Goal: Task Accomplishment & Management: Use online tool/utility

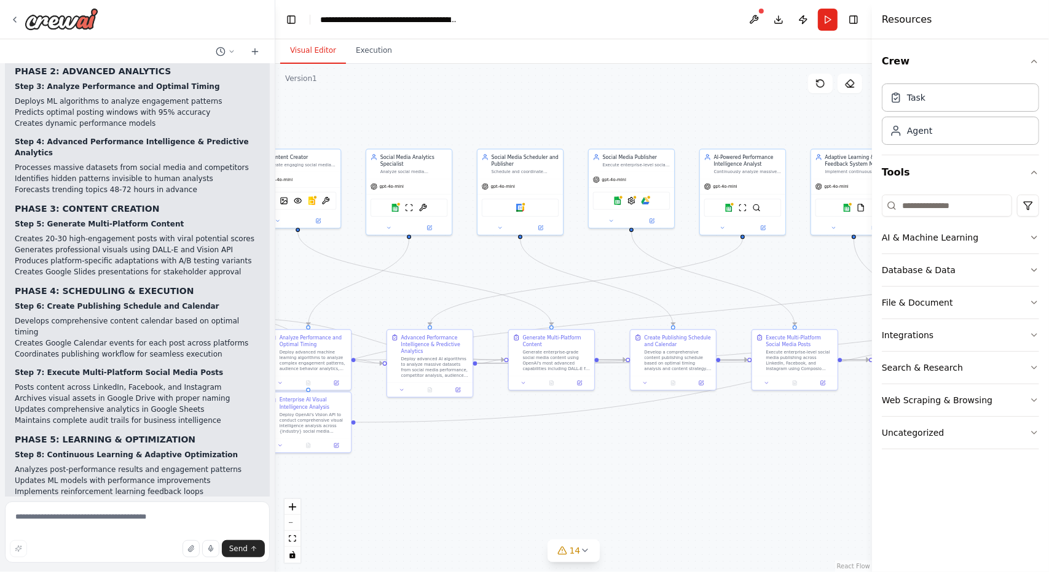
scroll to position [15160, 0]
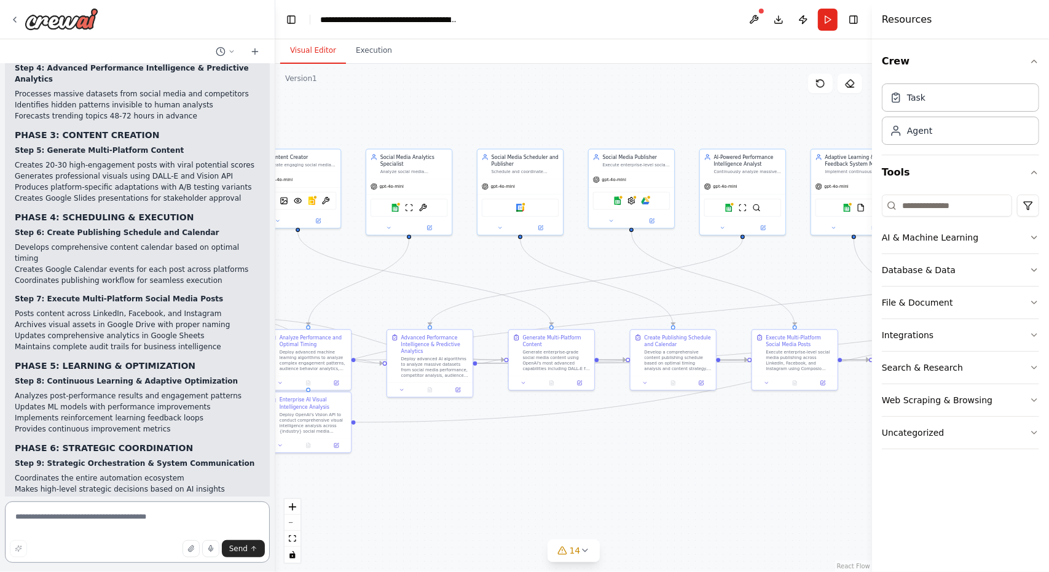
click at [70, 517] on textarea at bounding box center [137, 532] width 265 height 61
type textarea "*"
type textarea "**********"
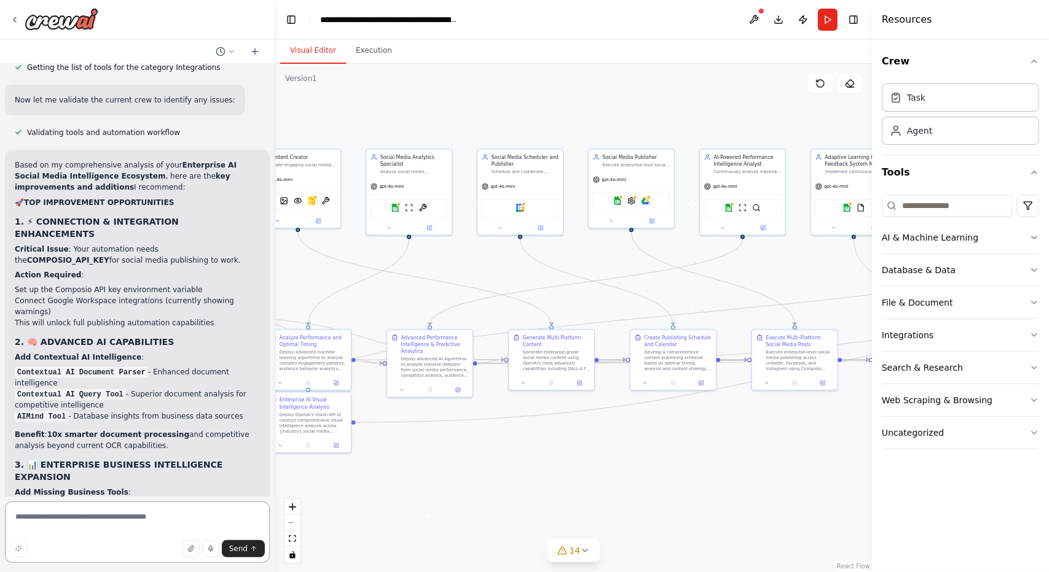
scroll to position [16903, 0]
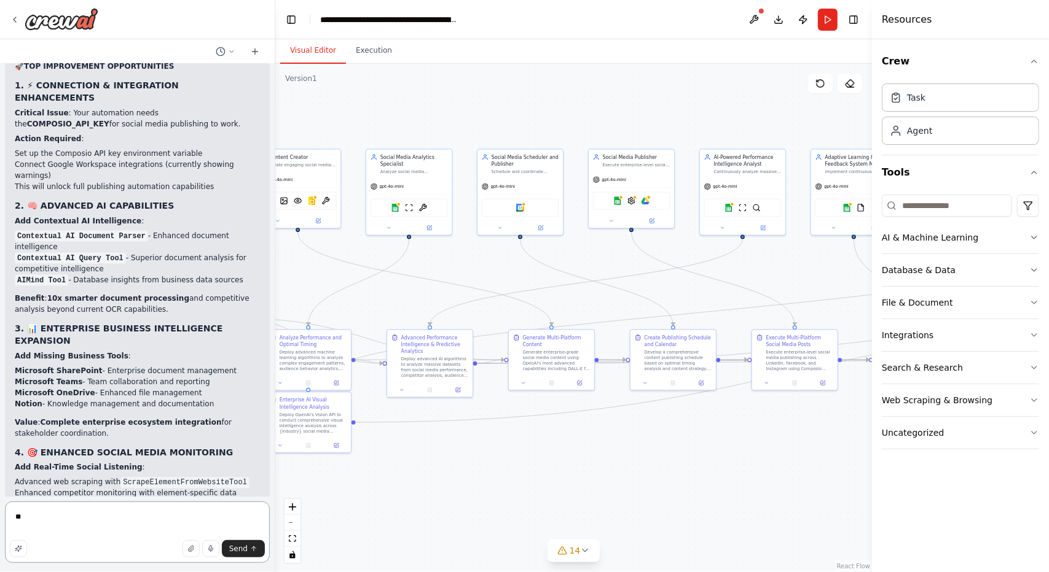
type textarea "*"
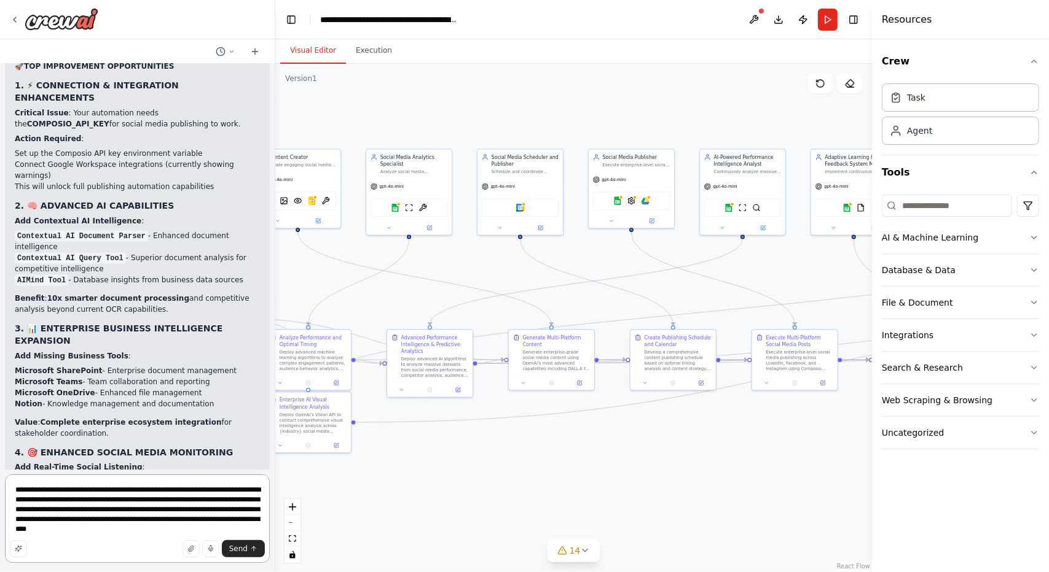
type textarea "**********"
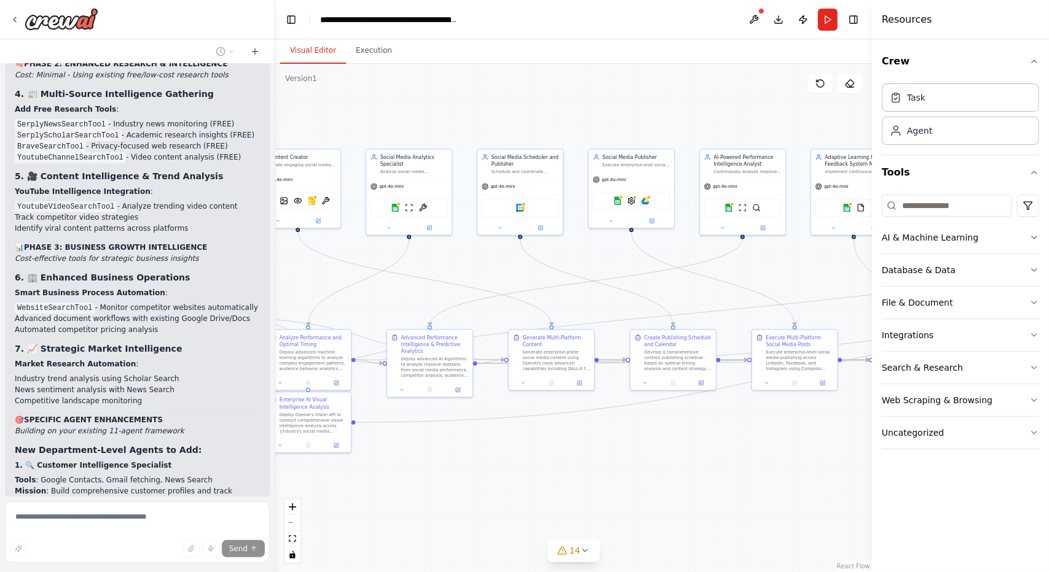
scroll to position [18777, 0]
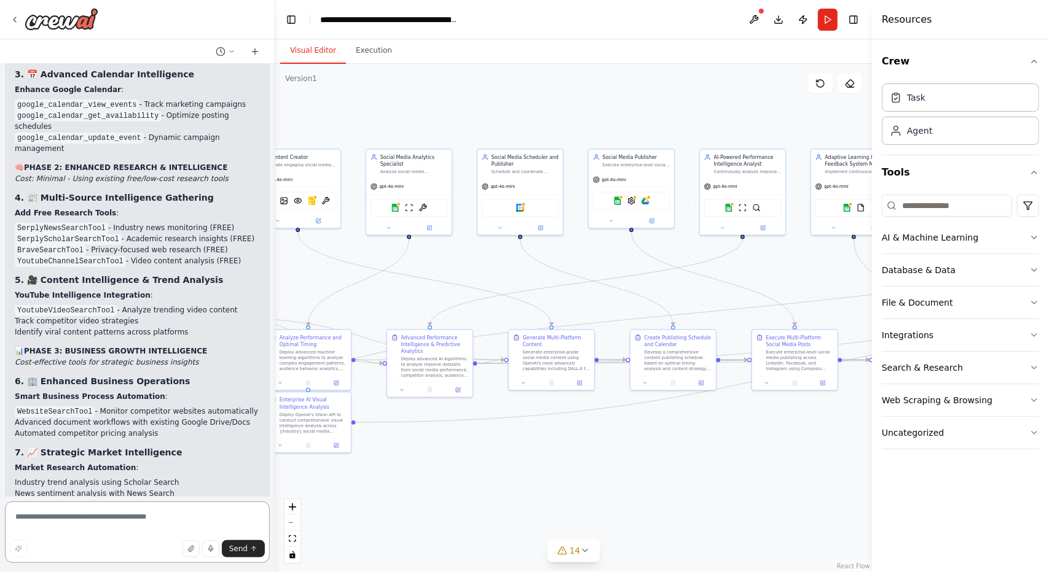
click at [138, 522] on textarea at bounding box center [137, 532] width 265 height 61
type textarea "*"
type textarea "**********"
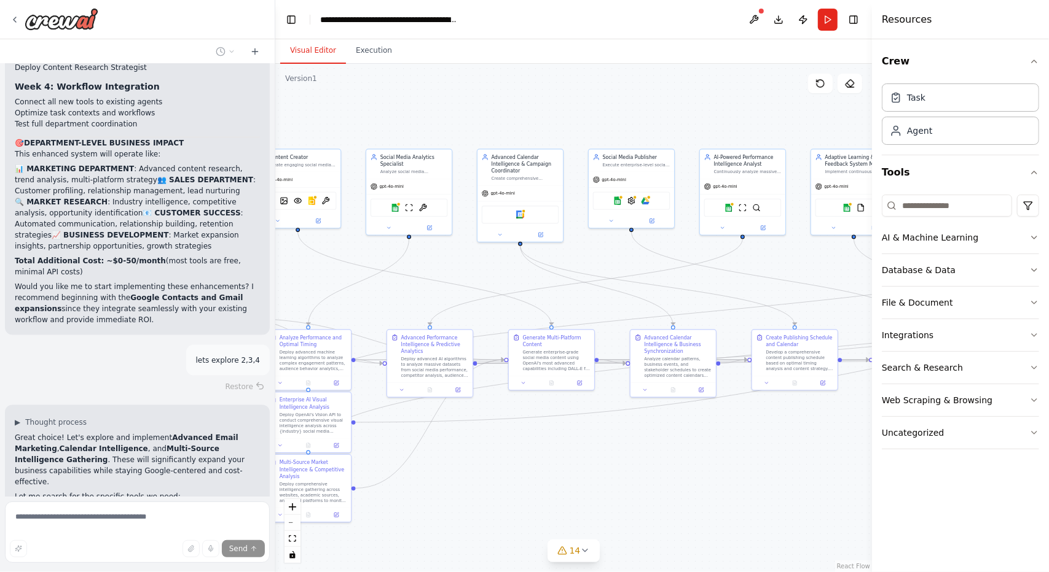
scroll to position [19805, 0]
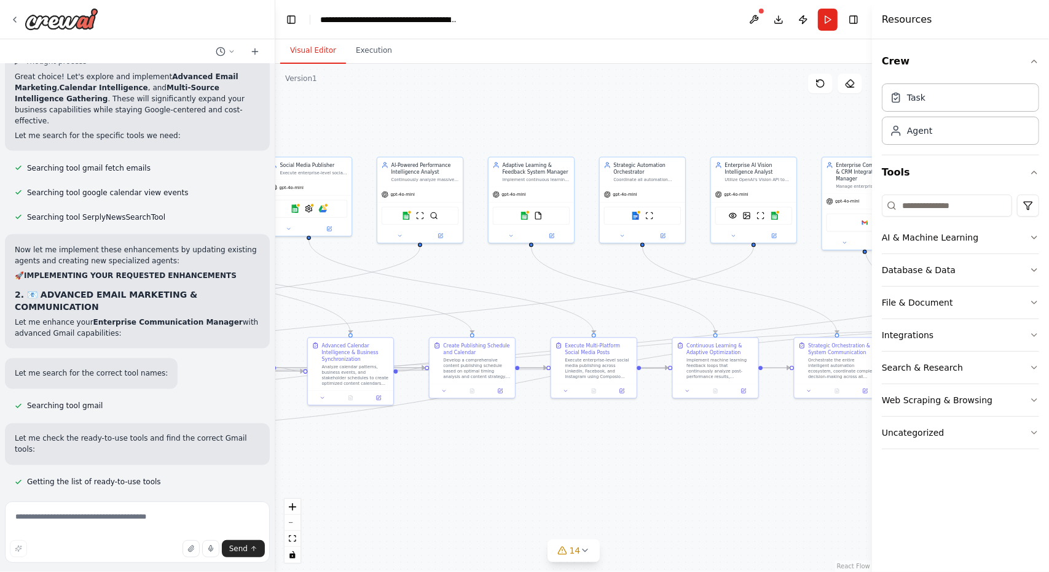
drag, startPoint x: 520, startPoint y: 486, endPoint x: 352, endPoint y: 491, distance: 167.8
click at [352, 491] on div ".deletable-edge-delete-btn { width: 20px; height: 20px; border: 0px solid #ffff…" at bounding box center [573, 318] width 596 height 509
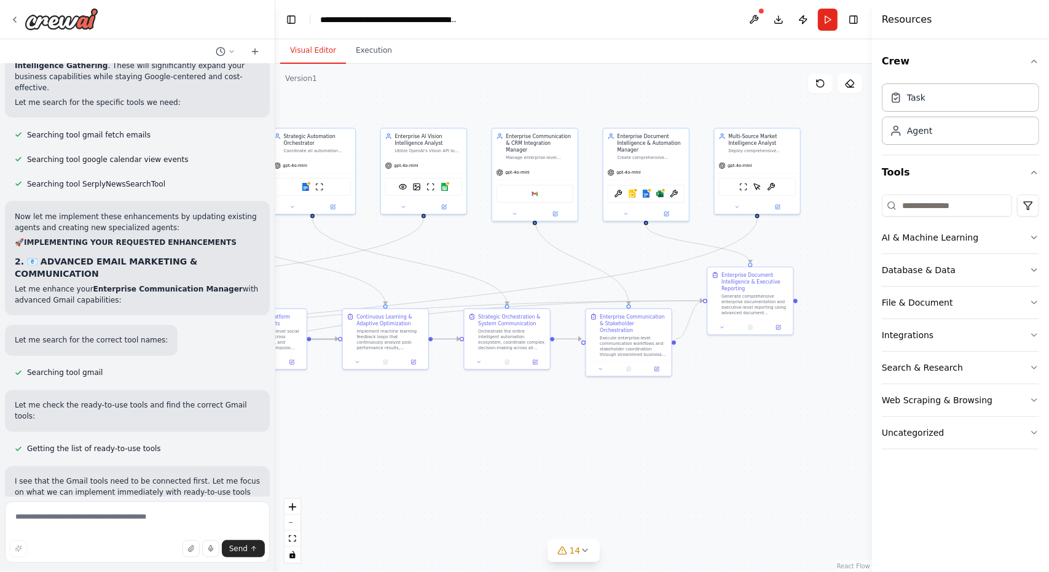
drag, startPoint x: 738, startPoint y: 502, endPoint x: 416, endPoint y: 474, distance: 323.1
click at [416, 474] on div ".deletable-edge-delete-btn { width: 20px; height: 20px; border: 0px solid #ffff…" at bounding box center [573, 318] width 596 height 509
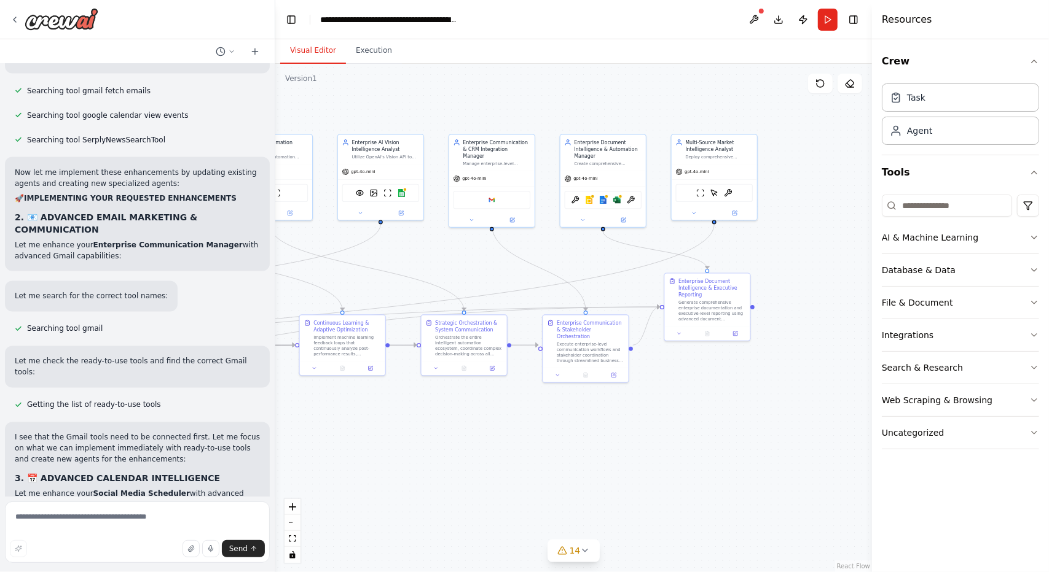
drag, startPoint x: 708, startPoint y: 443, endPoint x: 757, endPoint y: 435, distance: 49.8
click at [757, 435] on div ".deletable-edge-delete-btn { width: 20px; height: 20px; border: 0px solid #ffff…" at bounding box center [573, 318] width 596 height 509
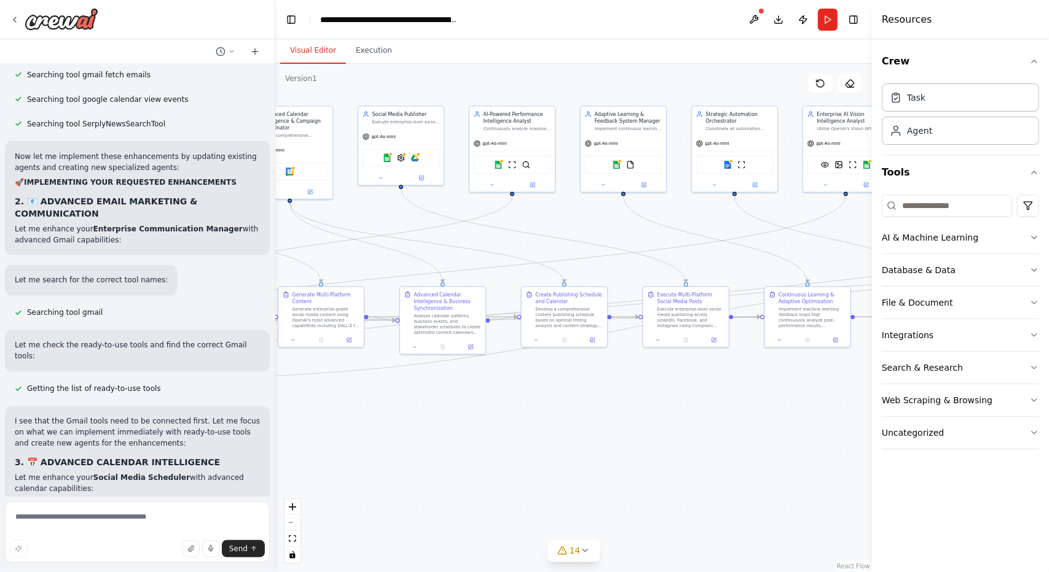
drag, startPoint x: 468, startPoint y: 440, endPoint x: 798, endPoint y: 431, distance: 330.0
click at [798, 431] on div ".deletable-edge-delete-btn { width: 20px; height: 20px; border: 0px solid #ffff…" at bounding box center [573, 318] width 596 height 509
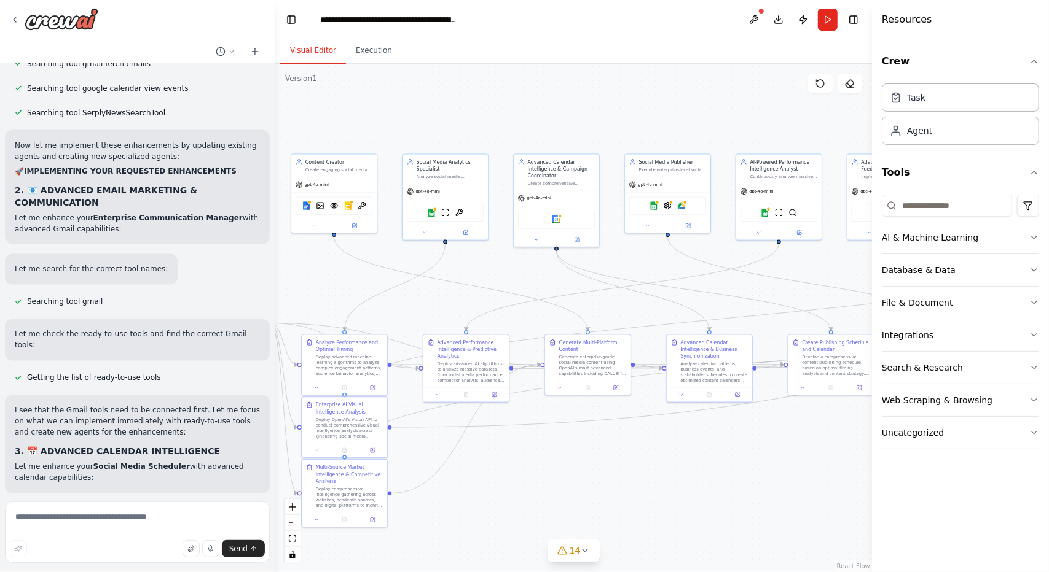
drag, startPoint x: 609, startPoint y: 460, endPoint x: 863, endPoint y: 499, distance: 256.6
click at [875, 499] on div "Create a crew that schedules and publishes social media content across multiple…" at bounding box center [524, 286] width 1049 height 572
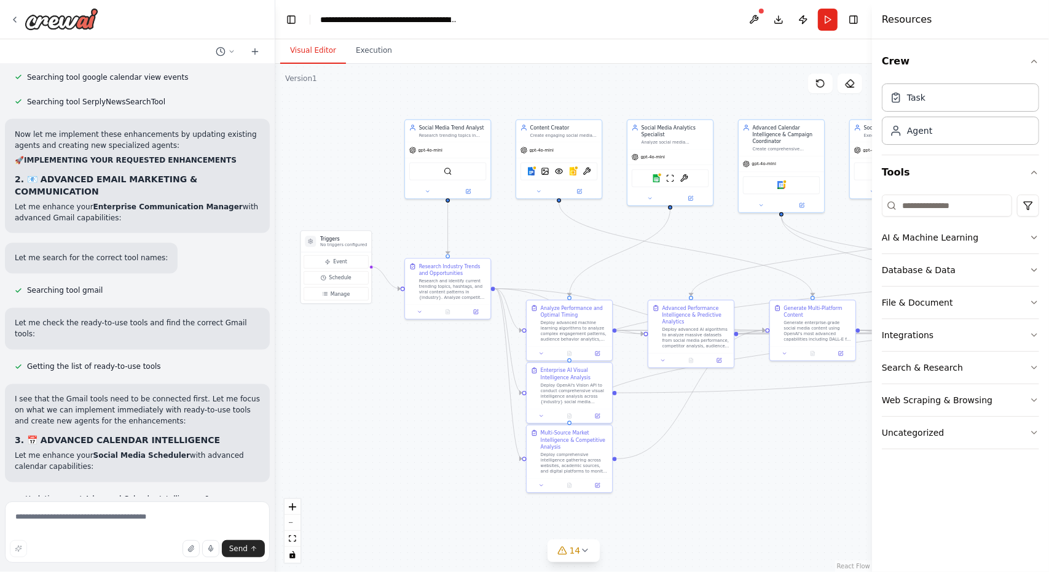
drag, startPoint x: 654, startPoint y: 496, endPoint x: 762, endPoint y: 448, distance: 117.7
click at [762, 448] on div ".deletable-edge-delete-btn { width: 20px; height: 20px; border: 0px solid #ffff…" at bounding box center [573, 318] width 596 height 509
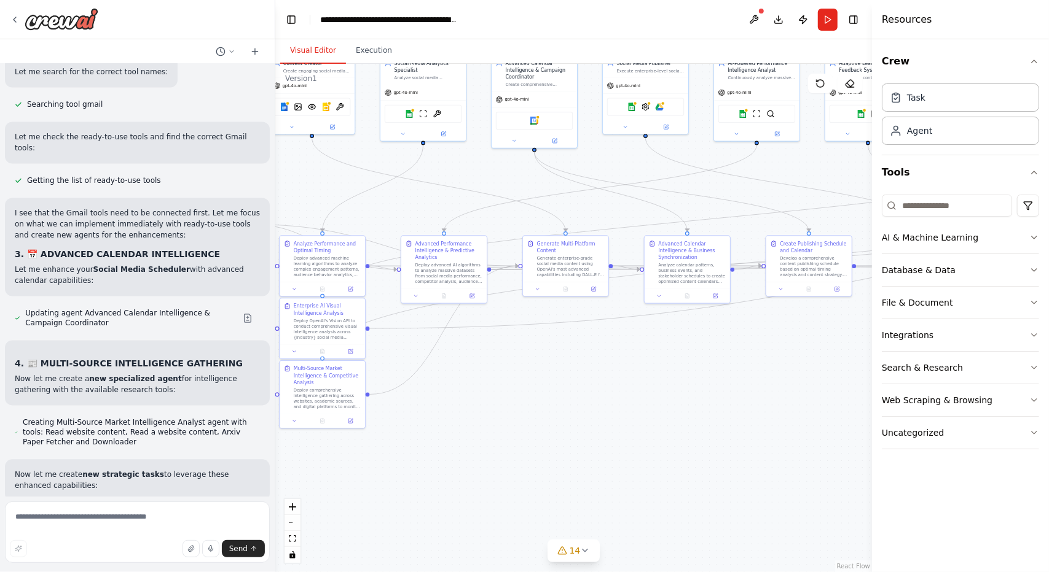
drag, startPoint x: 394, startPoint y: 416, endPoint x: 147, endPoint y: 351, distance: 254.6
click at [147, 351] on div "Create a crew that schedules and publishes social media content across multiple…" at bounding box center [524, 286] width 1049 height 572
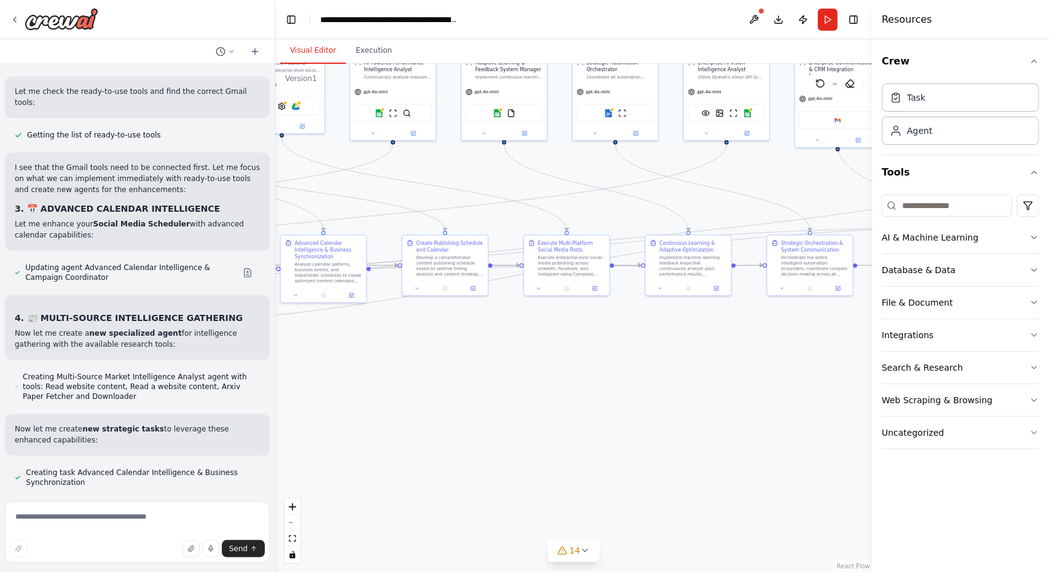
drag, startPoint x: 582, startPoint y: 346, endPoint x: 328, endPoint y: 351, distance: 254.4
click at [328, 351] on div ".deletable-edge-delete-btn { width: 20px; height: 20px; border: 0px solid #ffff…" at bounding box center [573, 318] width 596 height 509
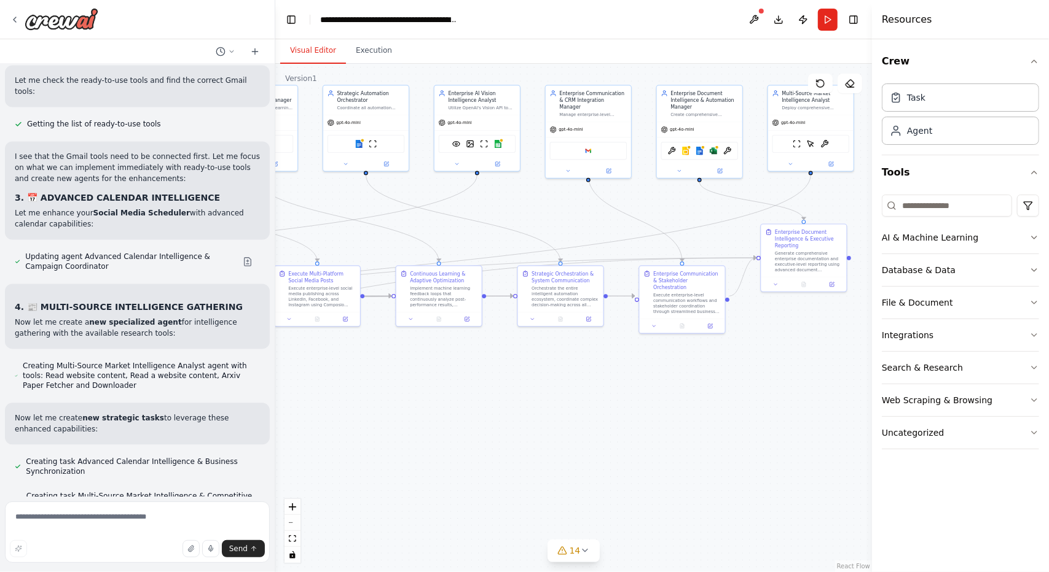
drag, startPoint x: 702, startPoint y: 373, endPoint x: 455, endPoint y: 407, distance: 249.8
click at [455, 407] on div ".deletable-edge-delete-btn { width: 20px; height: 20px; border: 0px solid #ffff…" at bounding box center [573, 318] width 596 height 509
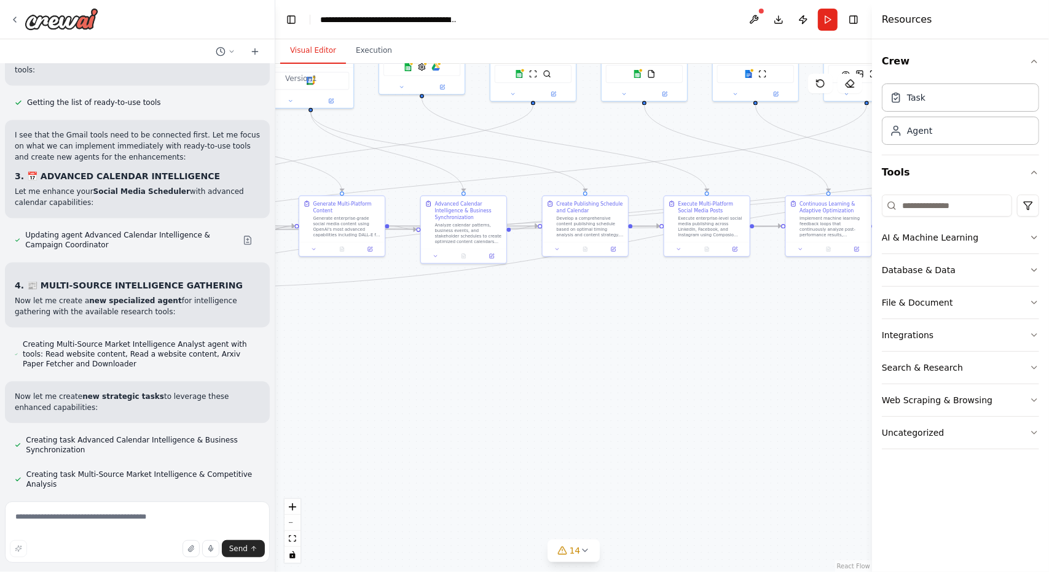
drag, startPoint x: 378, startPoint y: 423, endPoint x: 828, endPoint y: 350, distance: 455.6
click at [828, 350] on div ".deletable-edge-delete-btn { width: 20px; height: 20px; border: 0px solid #ffff…" at bounding box center [573, 318] width 596 height 509
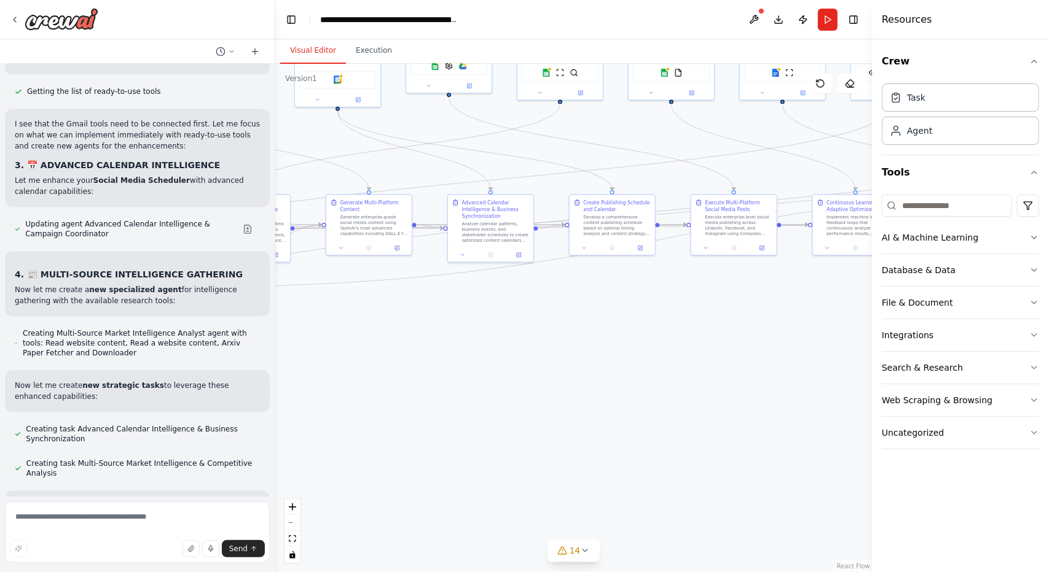
click at [752, 454] on div ".deletable-edge-delete-btn { width: 20px; height: 20px; border: 0px solid #ffff…" at bounding box center [573, 318] width 596 height 509
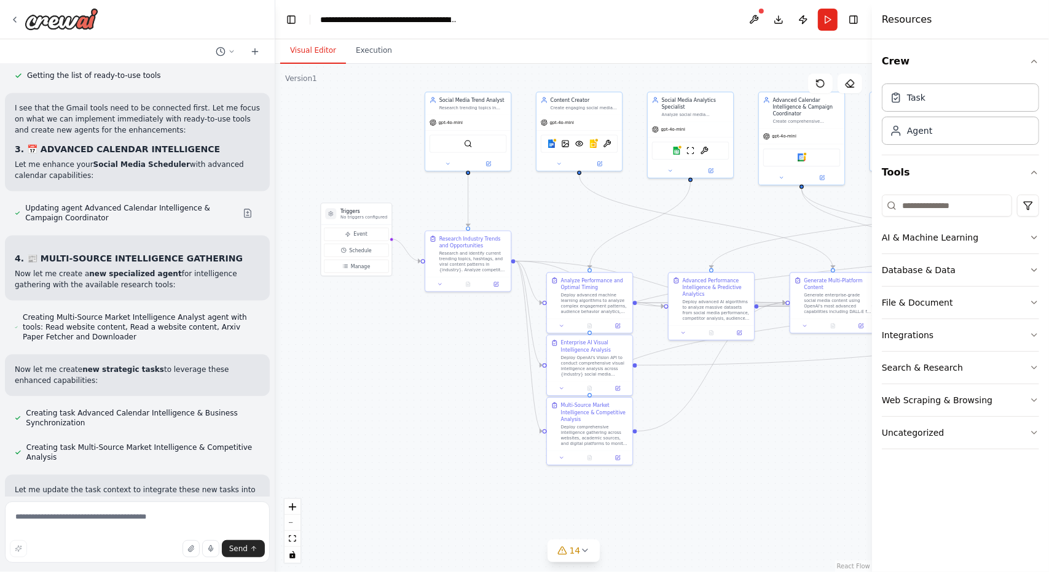
drag, startPoint x: 704, startPoint y: 427, endPoint x: 722, endPoint y: 428, distance: 18.4
click at [722, 428] on div ".deletable-edge-delete-btn { width: 20px; height: 20px; border: 0px solid #ffff…" at bounding box center [573, 318] width 596 height 509
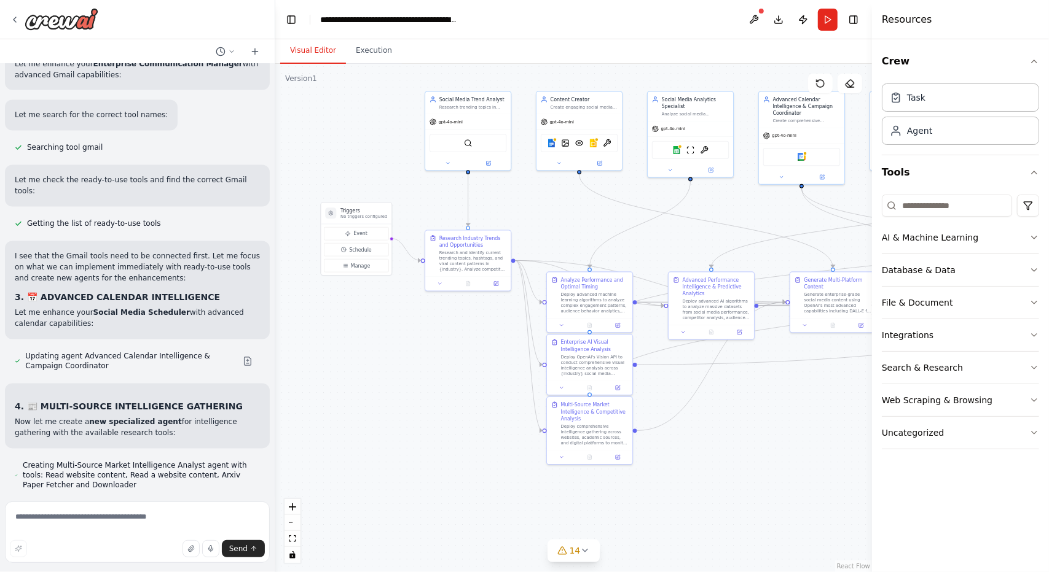
scroll to position [20414, 0]
click at [749, 24] on button at bounding box center [754, 20] width 20 height 22
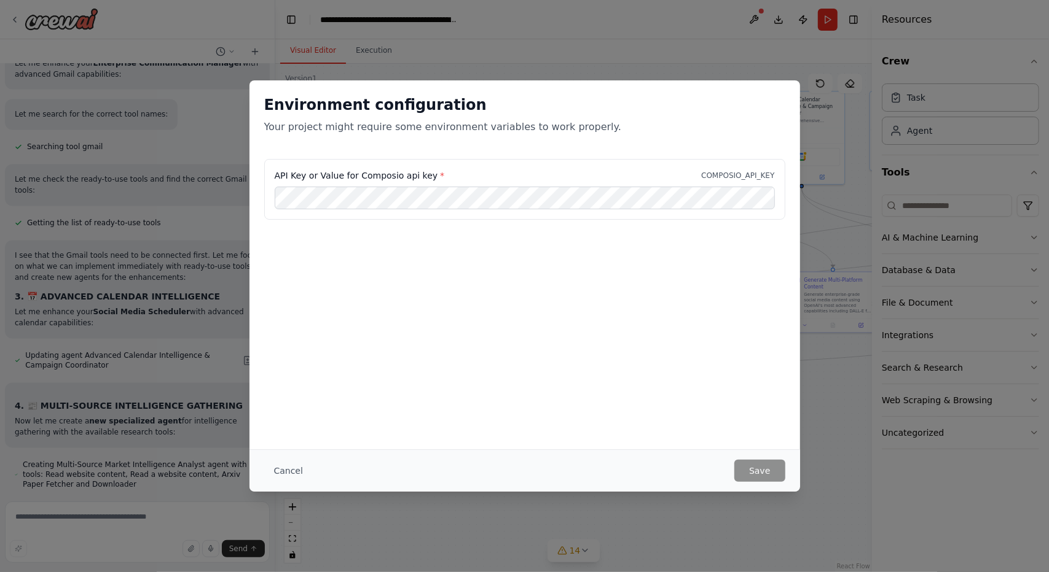
click at [288, 458] on div "Cancel Save" at bounding box center [524, 471] width 550 height 42
click at [288, 463] on button "Cancel" at bounding box center [288, 471] width 49 height 22
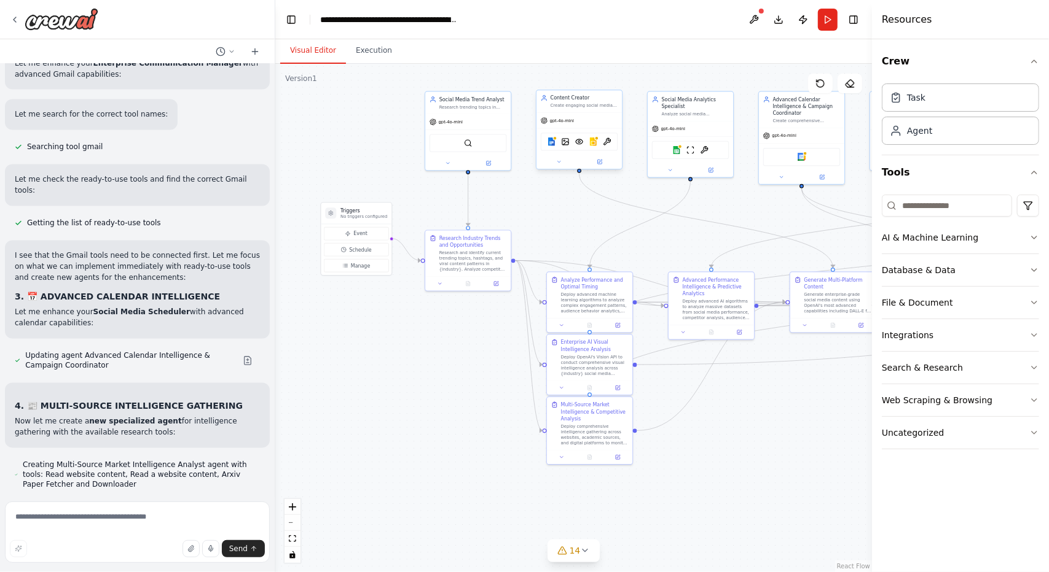
click at [552, 147] on div "Google docs DallETool VisionTool Google slides OCRTool" at bounding box center [579, 142] width 77 height 18
click at [549, 142] on img at bounding box center [551, 142] width 9 height 9
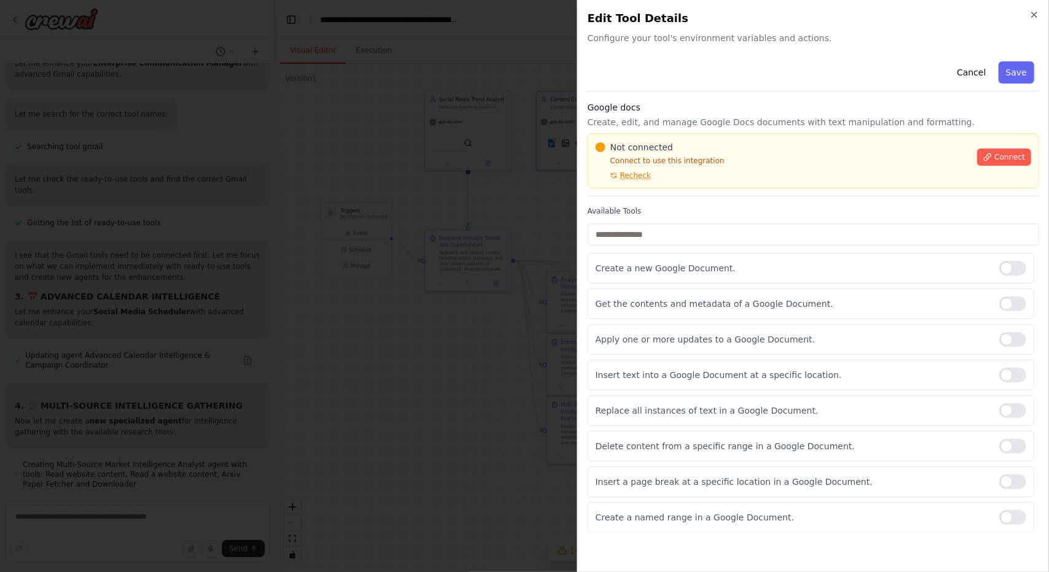
click at [987, 144] on div "Connect" at bounding box center [1004, 153] width 54 height 25
click at [1004, 170] on div "Not connected Connect to use this integration Recheck Connect" at bounding box center [813, 160] width 436 height 39
click at [999, 162] on button "Connect" at bounding box center [1004, 157] width 54 height 17
click at [1001, 155] on span "Connect" at bounding box center [1009, 157] width 31 height 10
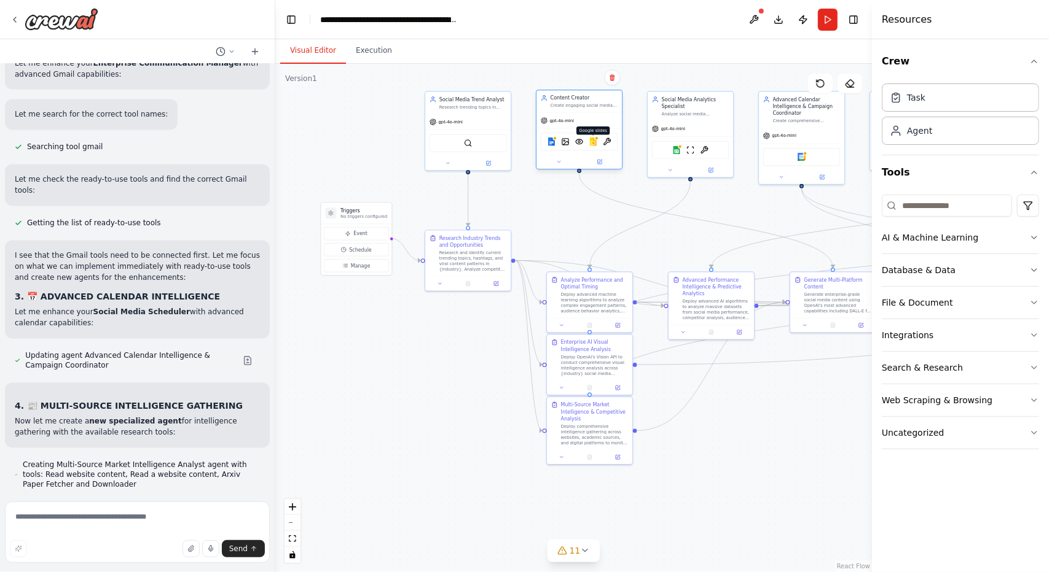
click at [593, 144] on img at bounding box center [593, 142] width 9 height 9
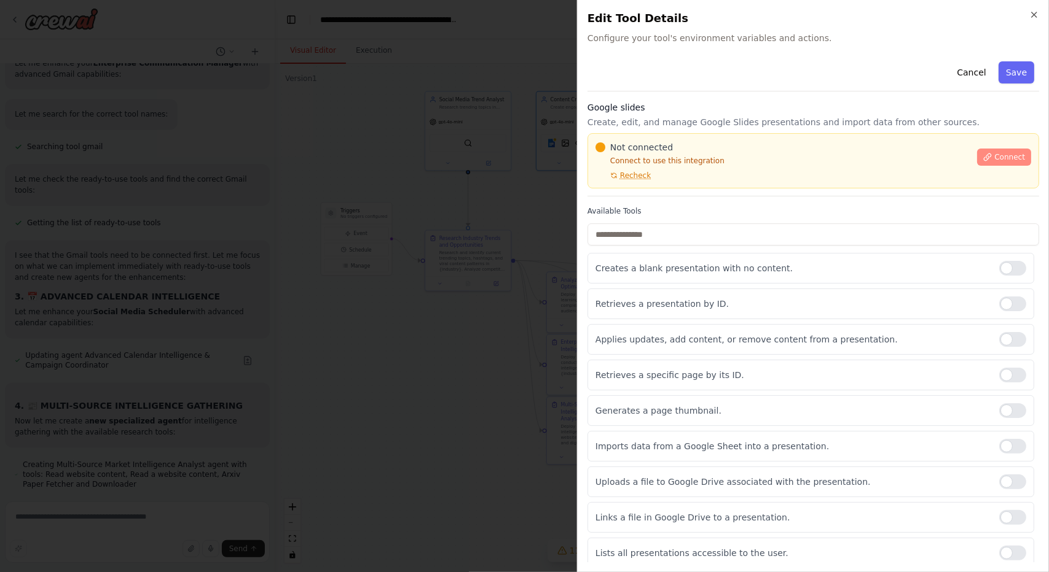
click at [984, 155] on icon at bounding box center [987, 157] width 7 height 7
click at [994, 158] on span "Connect" at bounding box center [1009, 157] width 31 height 10
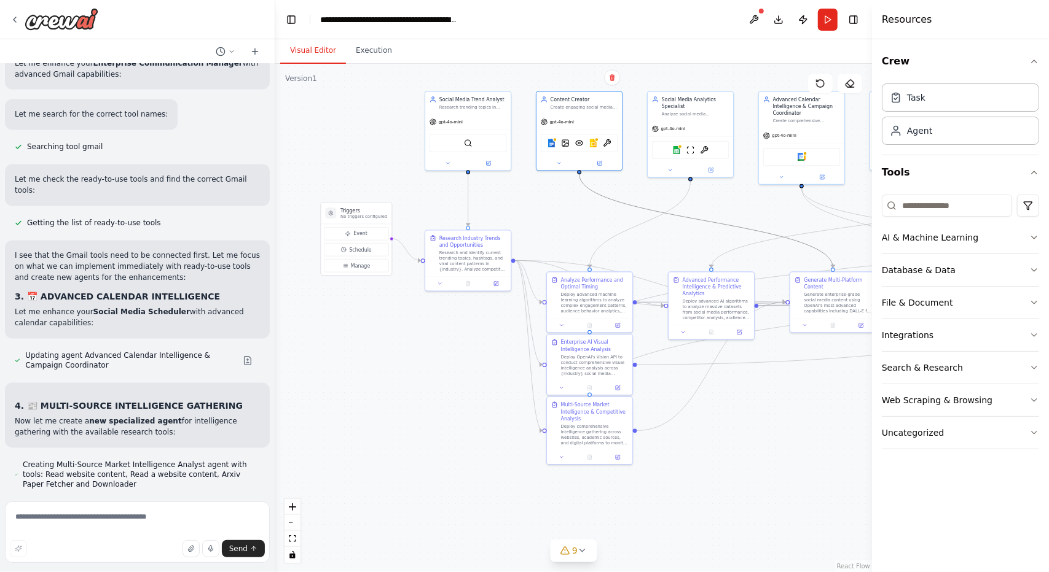
drag, startPoint x: 640, startPoint y: 209, endPoint x: 537, endPoint y: 208, distance: 103.2
click at [537, 208] on div ".deletable-edge-delete-btn { width: 20px; height: 20px; border: 0px solid #ffff…" at bounding box center [573, 318] width 596 height 509
click at [676, 152] on img at bounding box center [676, 148] width 9 height 9
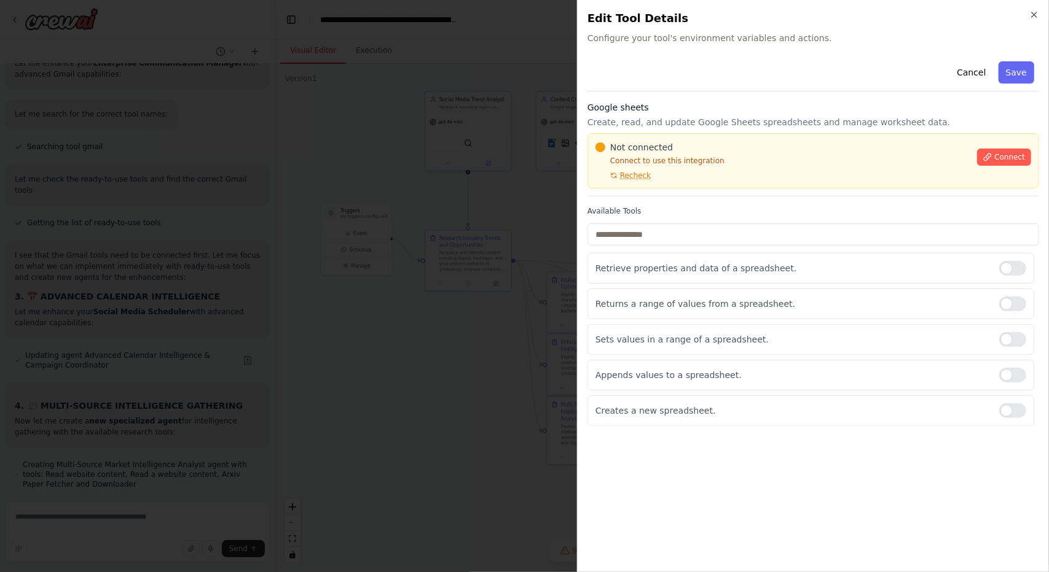
click at [1006, 146] on div "Connect" at bounding box center [1004, 153] width 54 height 25
click at [999, 151] on button "Connect" at bounding box center [1004, 157] width 54 height 17
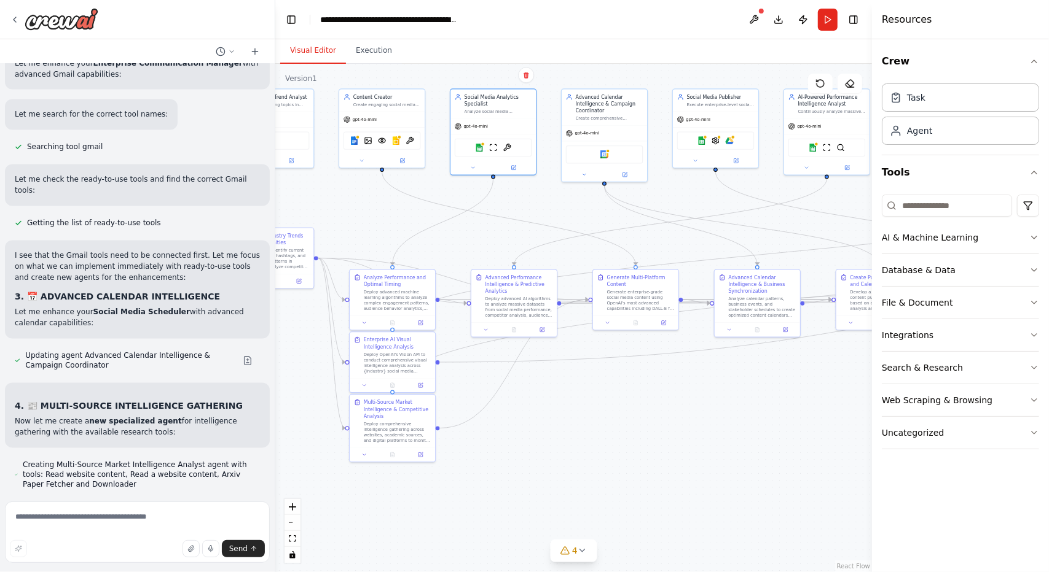
drag, startPoint x: 717, startPoint y: 206, endPoint x: 458, endPoint y: 205, distance: 259.2
click at [458, 205] on div ".deletable-edge-delete-btn { width: 20px; height: 20px; border: 0px solid #ffff…" at bounding box center [573, 318] width 596 height 509
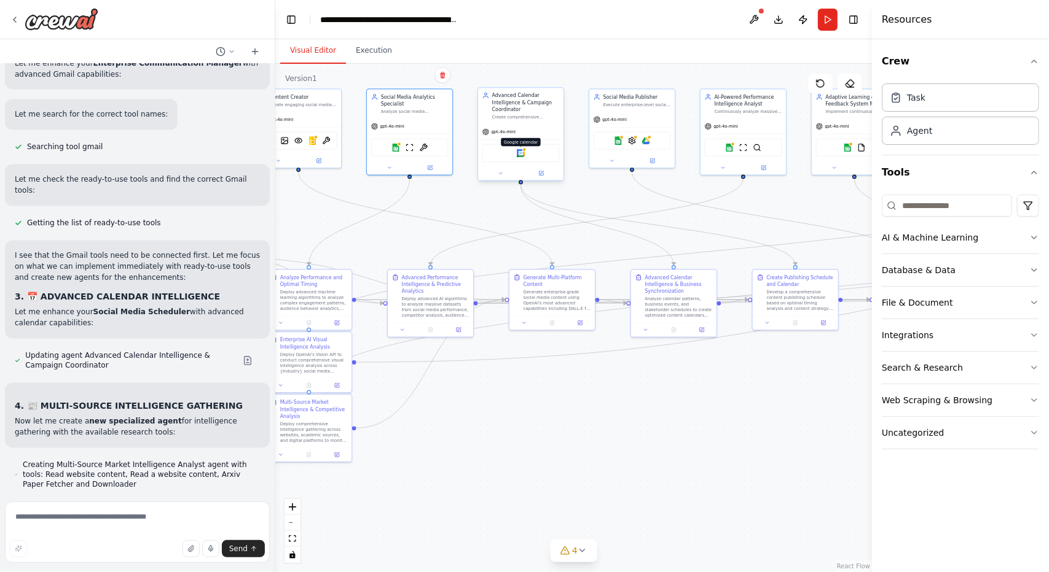
click at [518, 155] on img at bounding box center [521, 153] width 9 height 9
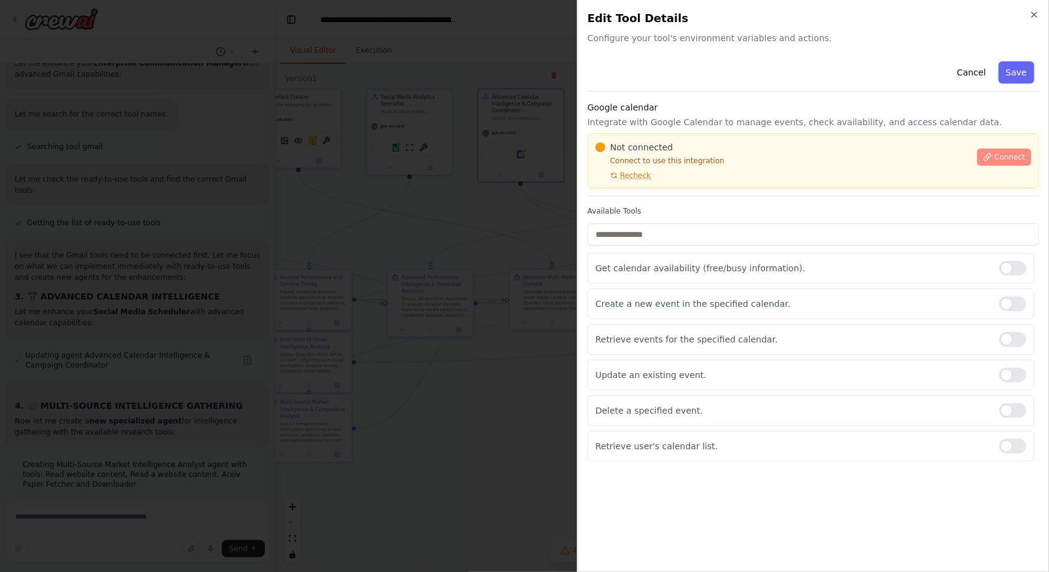
click at [1005, 157] on span "Connect" at bounding box center [1009, 157] width 31 height 10
click at [1003, 155] on span "Connect" at bounding box center [1009, 157] width 31 height 10
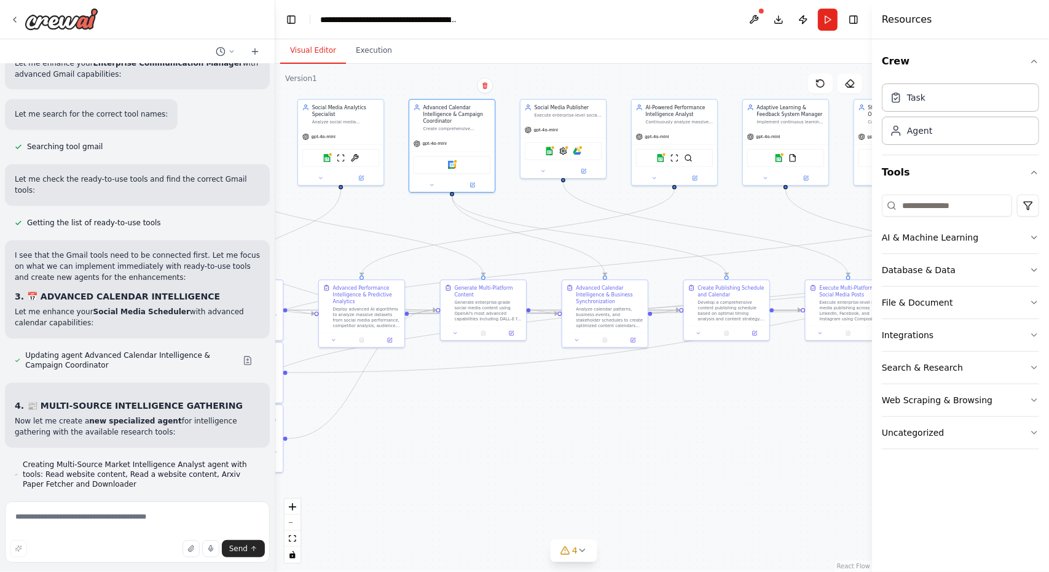
drag, startPoint x: 691, startPoint y: 222, endPoint x: 627, endPoint y: 232, distance: 65.3
click at [627, 232] on div ".deletable-edge-delete-btn { width: 20px; height: 20px; border: 0px solid #ffff…" at bounding box center [573, 318] width 596 height 509
click at [577, 147] on img at bounding box center [576, 150] width 9 height 9
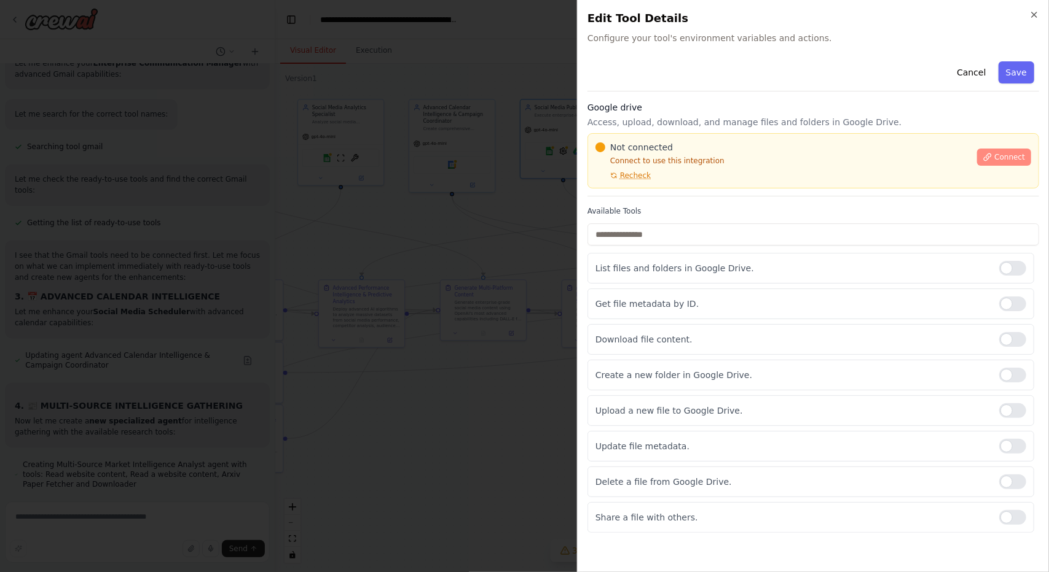
click at [1002, 155] on span "Connect" at bounding box center [1009, 157] width 31 height 10
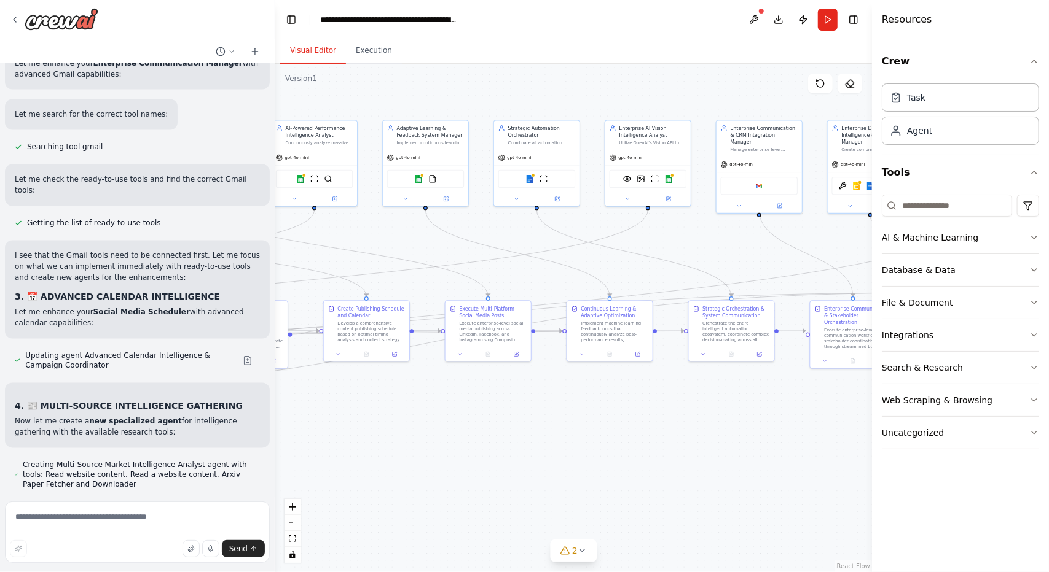
drag, startPoint x: 773, startPoint y: 214, endPoint x: 413, endPoint y: 235, distance: 360.6
click at [413, 235] on div ".deletable-edge-delete-btn { width: 20px; height: 20px; border: 0px solid #ffff…" at bounding box center [573, 318] width 596 height 509
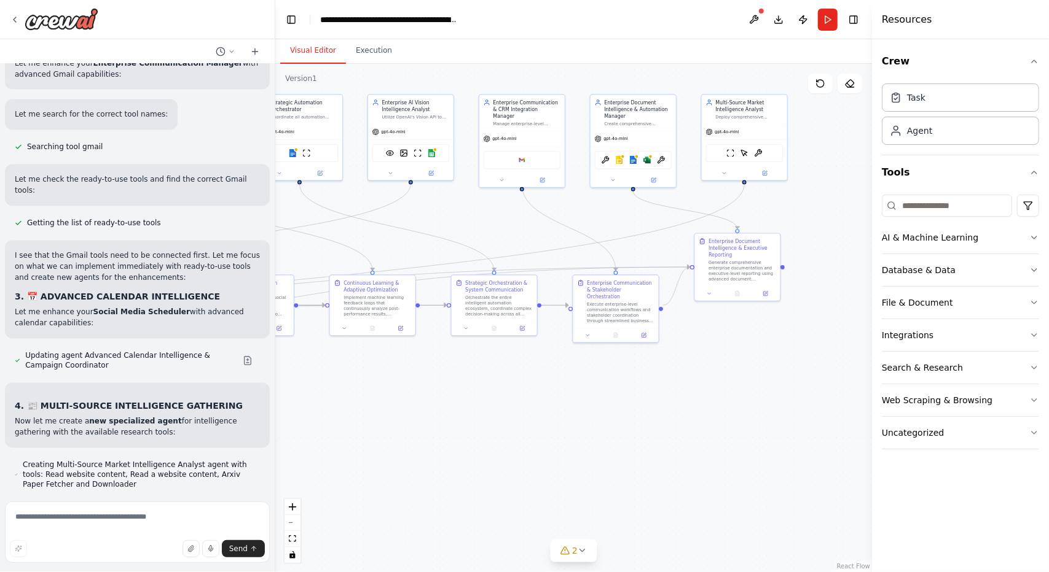
drag, startPoint x: 770, startPoint y: 248, endPoint x: 533, endPoint y: 222, distance: 238.5
click at [533, 222] on div ".deletable-edge-delete-btn { width: 20px; height: 20px; border: 0px solid #ffff…" at bounding box center [573, 318] width 596 height 509
click at [173, 517] on textarea at bounding box center [137, 532] width 265 height 61
type textarea "**********"
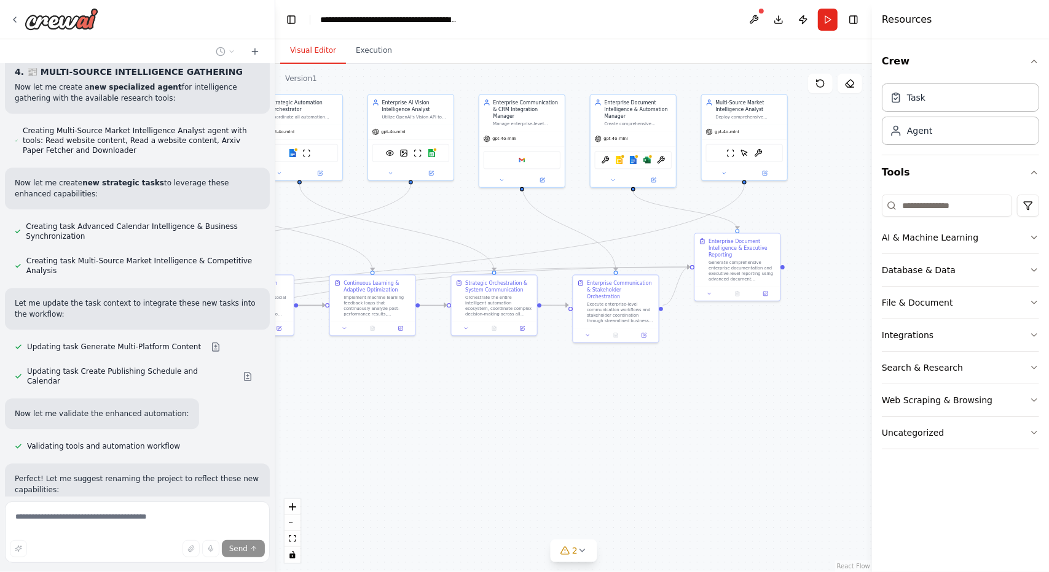
scroll to position [20750, 0]
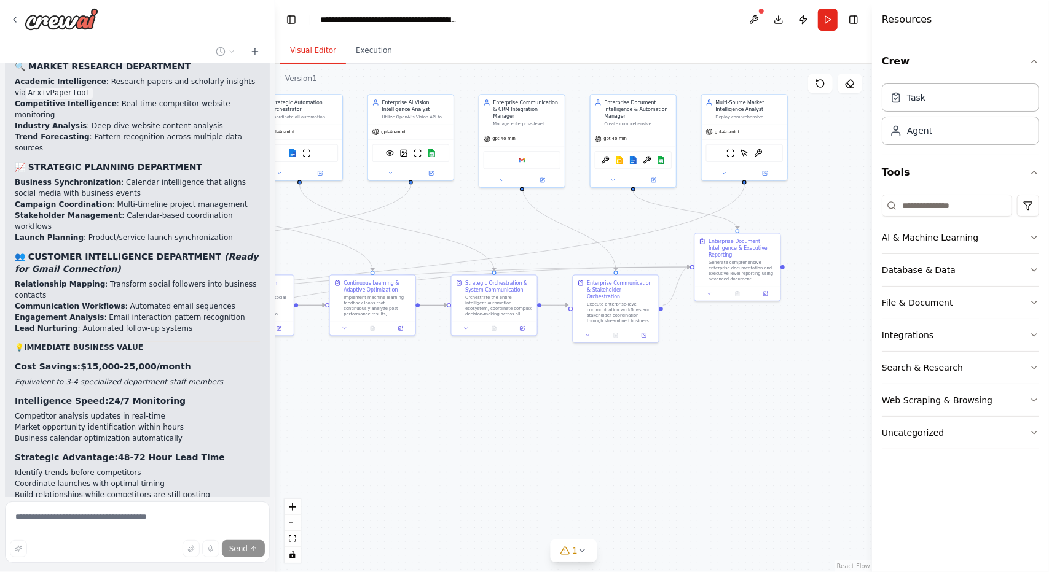
scroll to position [21843, 0]
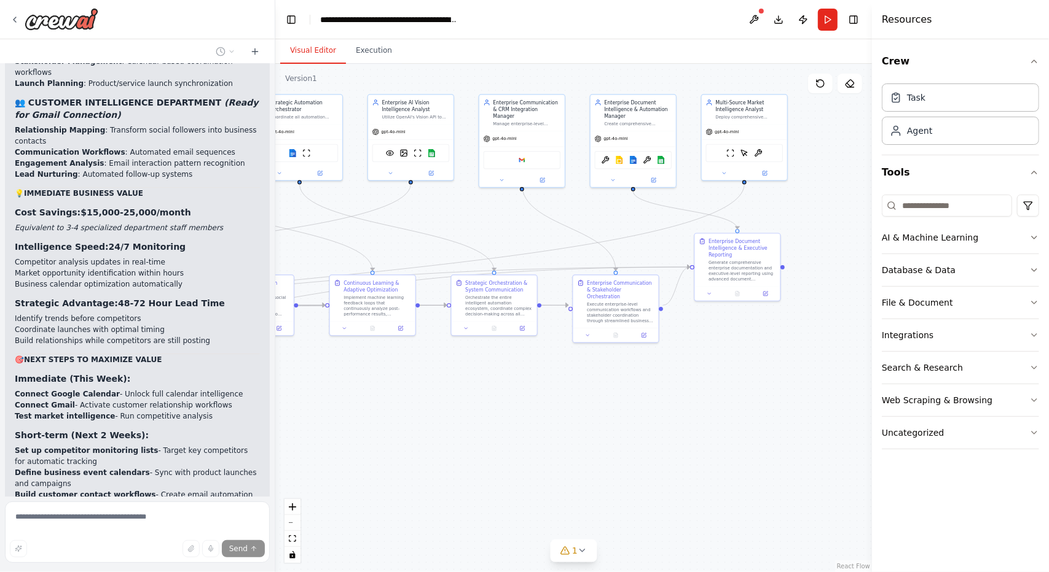
click at [434, 413] on div ".deletable-edge-delete-btn { width: 20px; height: 20px; border: 0px solid #ffff…" at bounding box center [573, 318] width 596 height 509
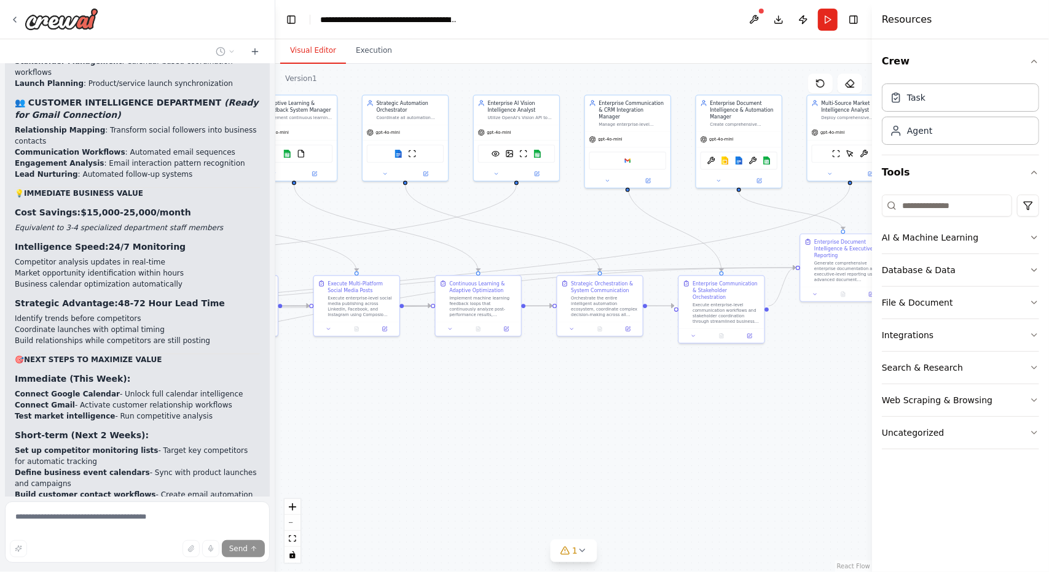
drag, startPoint x: 434, startPoint y: 413, endPoint x: 656, endPoint y: 408, distance: 222.4
click at [656, 408] on div ".deletable-edge-delete-btn { width: 20px; height: 20px; border: 0px solid #ffff…" at bounding box center [573, 318] width 596 height 509
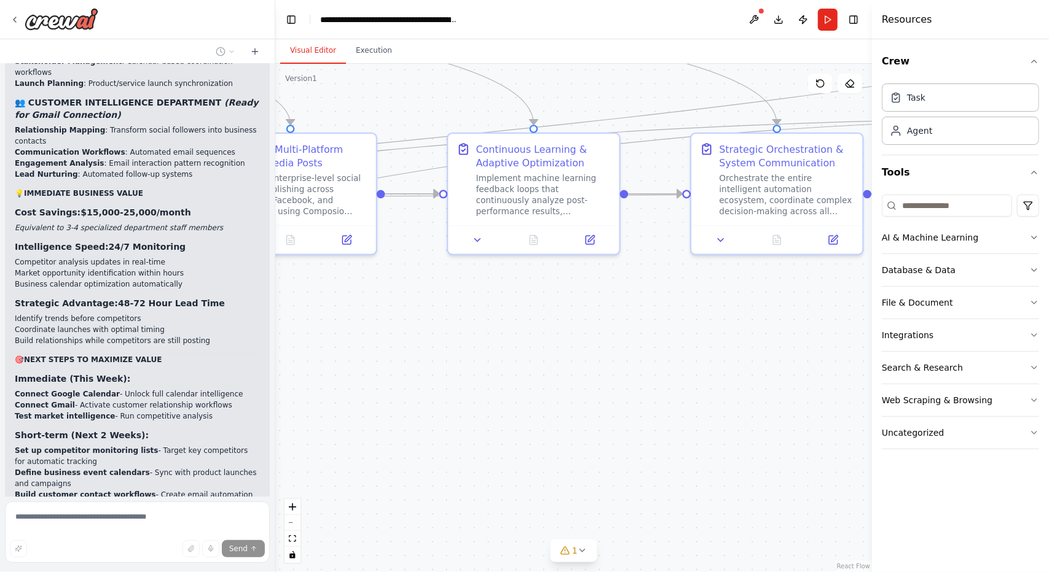
drag, startPoint x: 339, startPoint y: 385, endPoint x: 658, endPoint y: 496, distance: 337.4
click at [658, 496] on div ".deletable-edge-delete-btn { width: 20px; height: 20px; border: 0px solid #ffff…" at bounding box center [573, 318] width 596 height 509
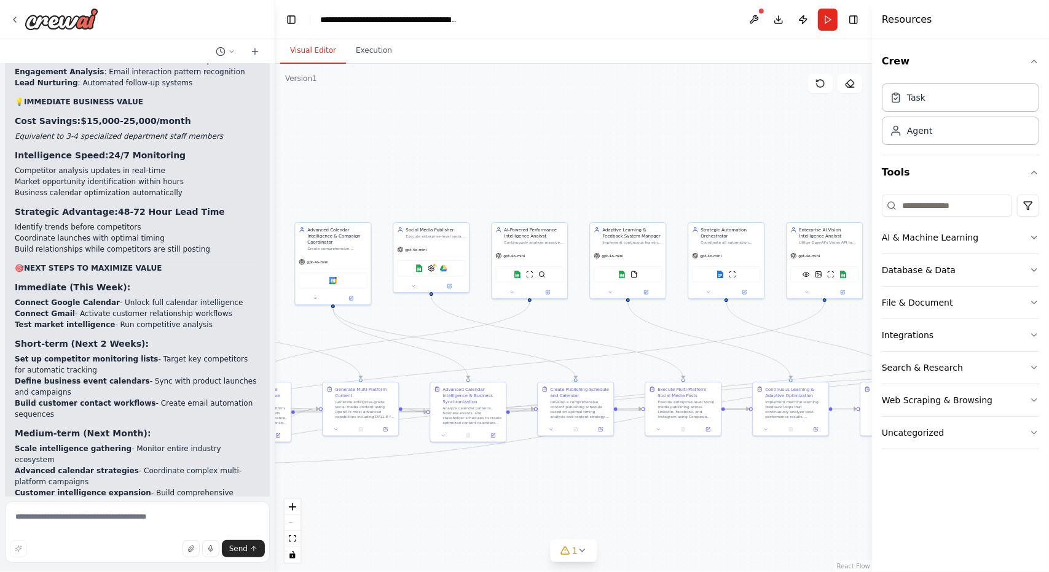
drag, startPoint x: 495, startPoint y: 509, endPoint x: 749, endPoint y: 499, distance: 253.9
click at [749, 499] on div ".deletable-edge-delete-btn { width: 20px; height: 20px; border: 0px solid #ffff…" at bounding box center [573, 318] width 596 height 509
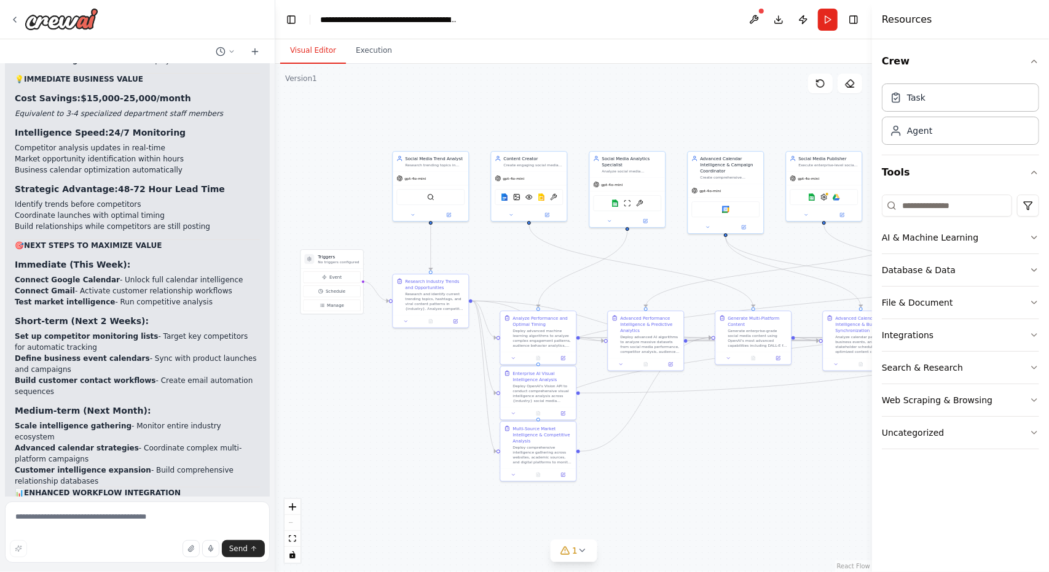
drag, startPoint x: 485, startPoint y: 492, endPoint x: 645, endPoint y: 429, distance: 171.8
click at [645, 429] on div ".deletable-edge-delete-btn { width: 20px; height: 20px; border: 0px solid #ffff…" at bounding box center [573, 318] width 596 height 509
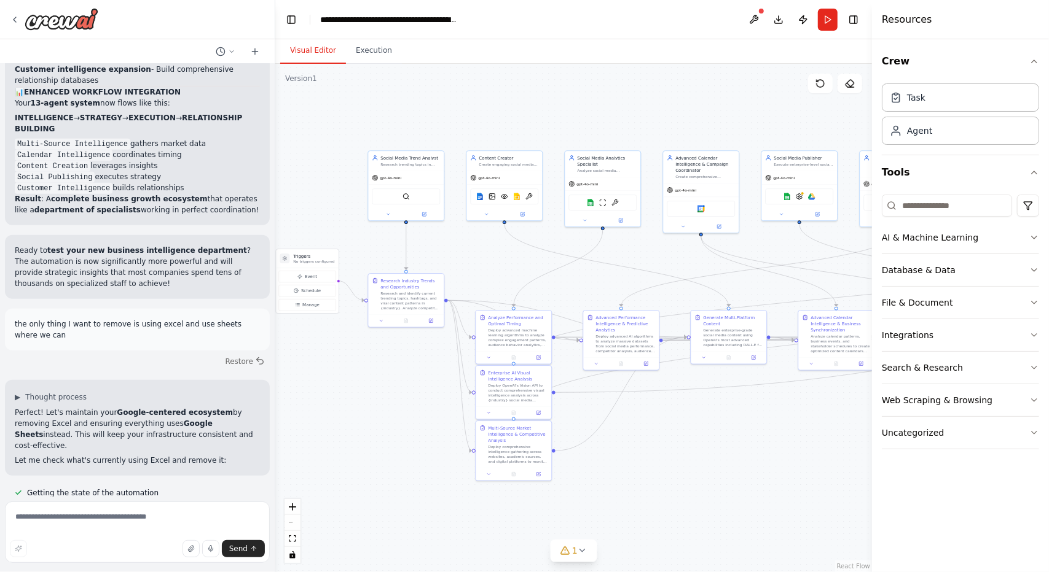
scroll to position [22369, 0]
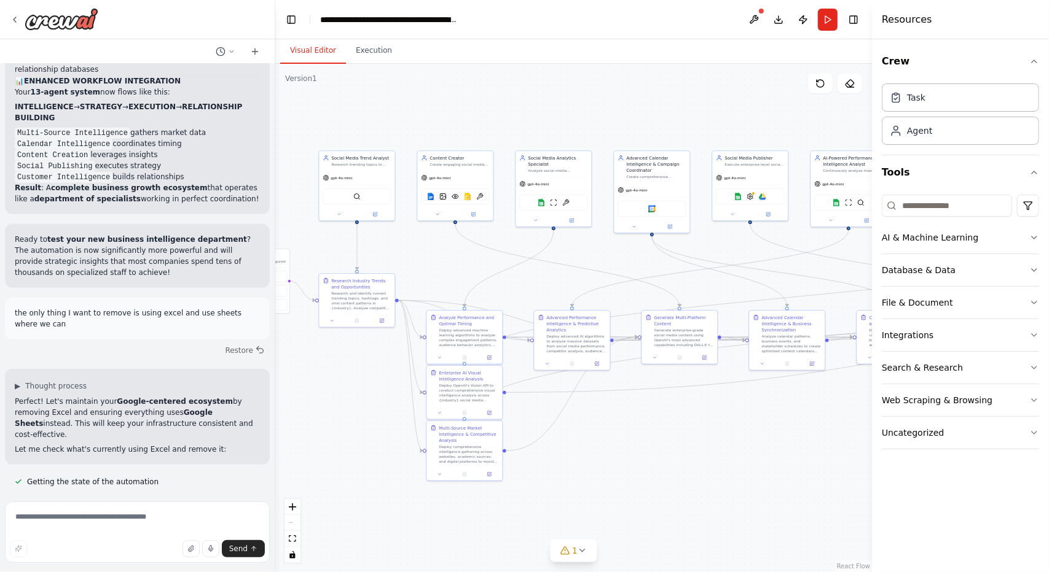
drag, startPoint x: 686, startPoint y: 445, endPoint x: 637, endPoint y: 445, distance: 49.1
click at [637, 445] on div ".deletable-edge-delete-btn { width: 20px; height: 20px; border: 0px solid #ffff…" at bounding box center [573, 318] width 596 height 509
click at [751, 18] on button at bounding box center [754, 20] width 20 height 22
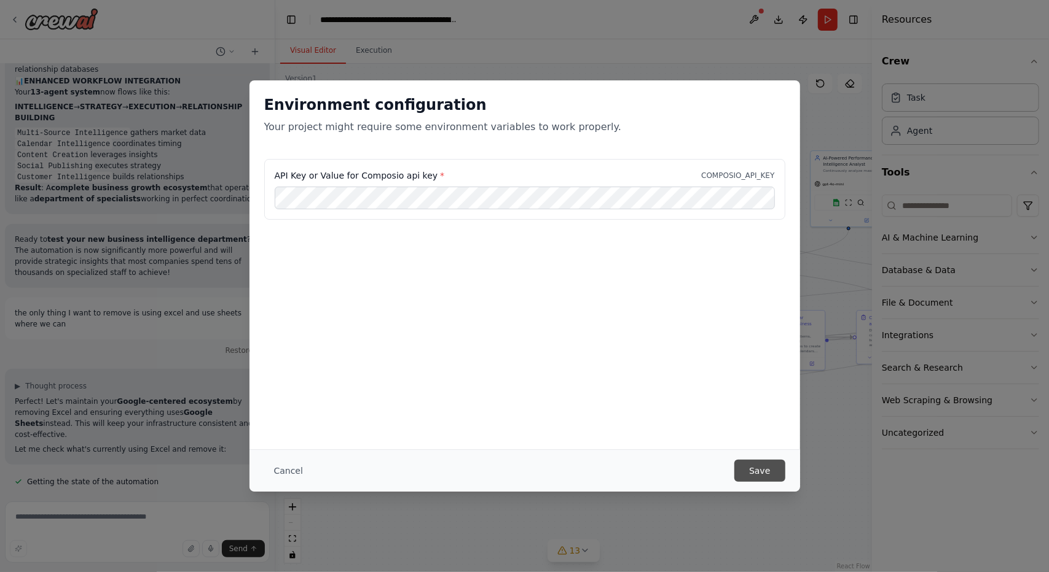
click at [752, 465] on button "Save" at bounding box center [759, 471] width 50 height 22
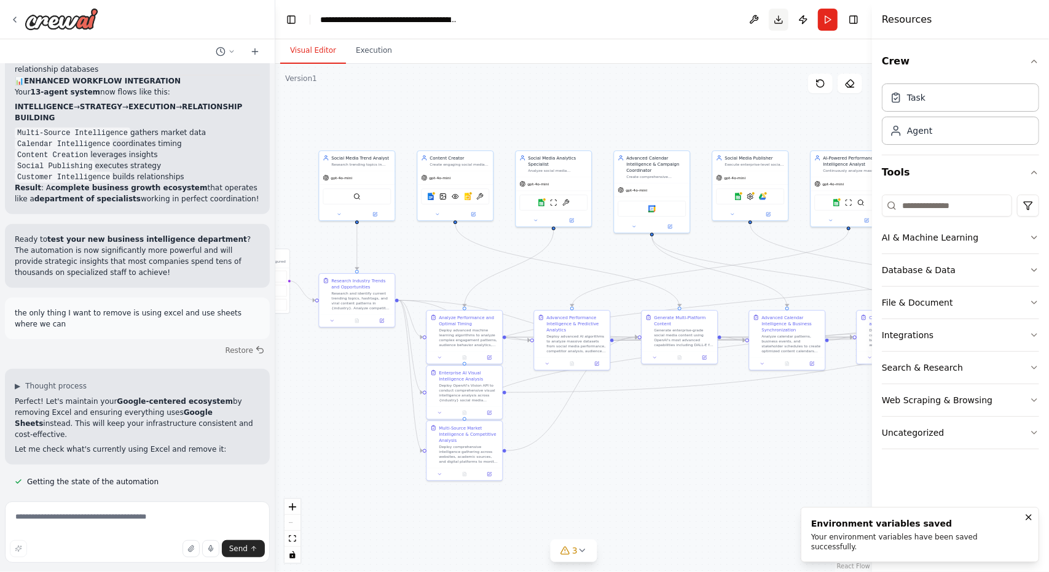
click at [773, 20] on button "Download" at bounding box center [778, 20] width 20 height 22
click at [165, 516] on textarea at bounding box center [137, 532] width 265 height 61
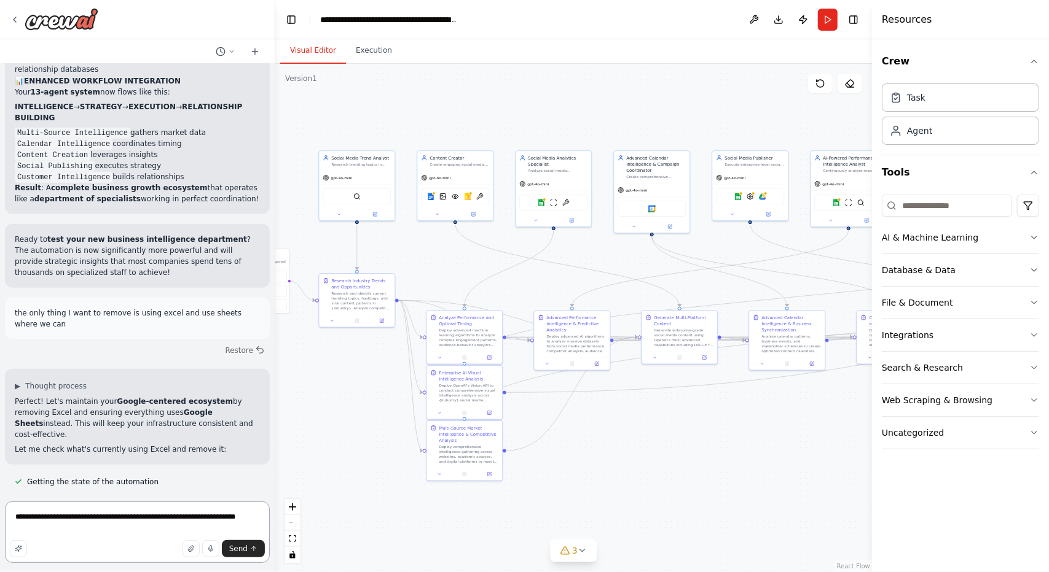
type textarea "**********"
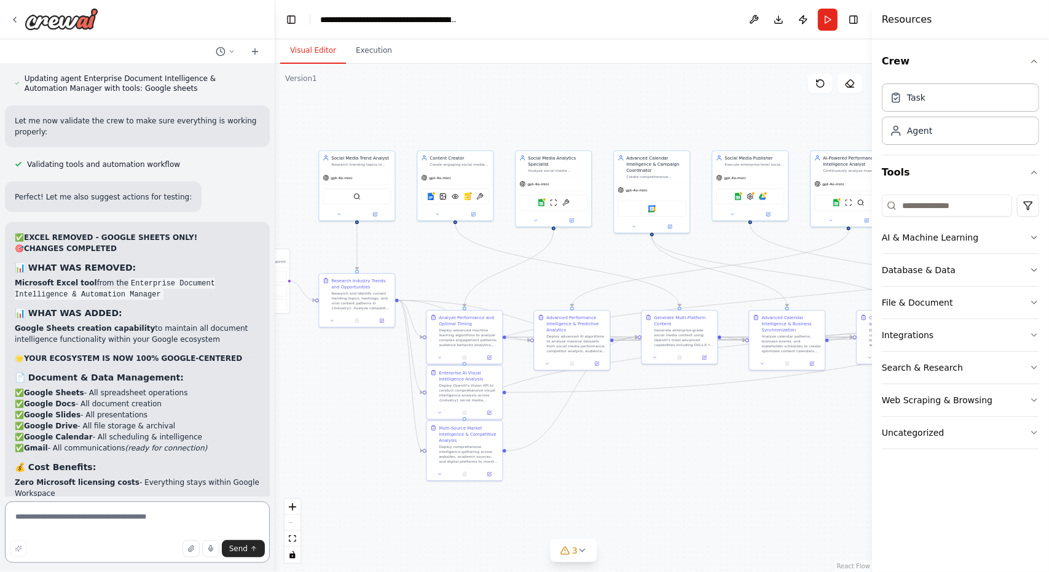
scroll to position [23164, 0]
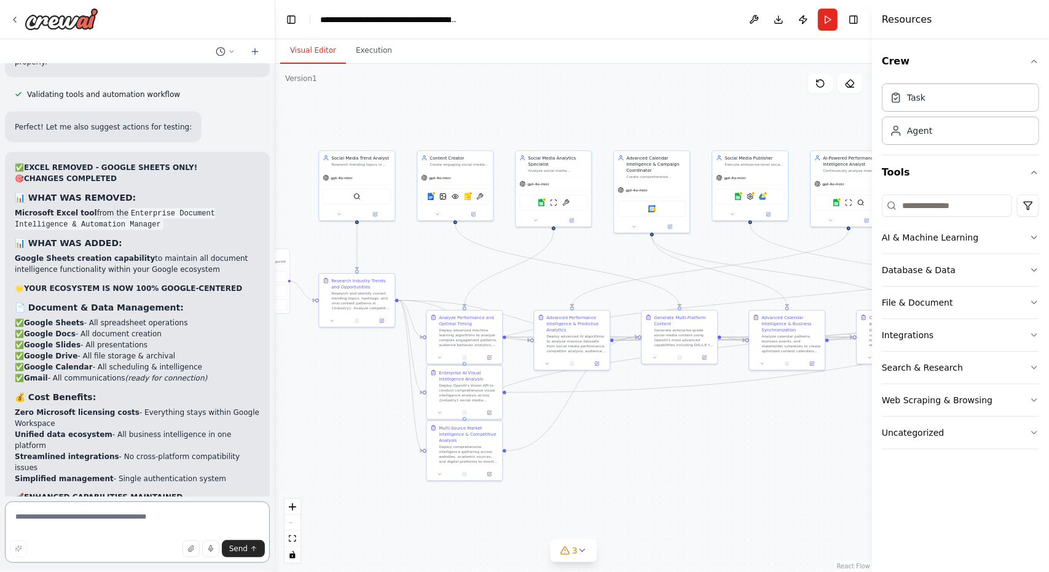
click at [98, 523] on textarea at bounding box center [137, 532] width 265 height 61
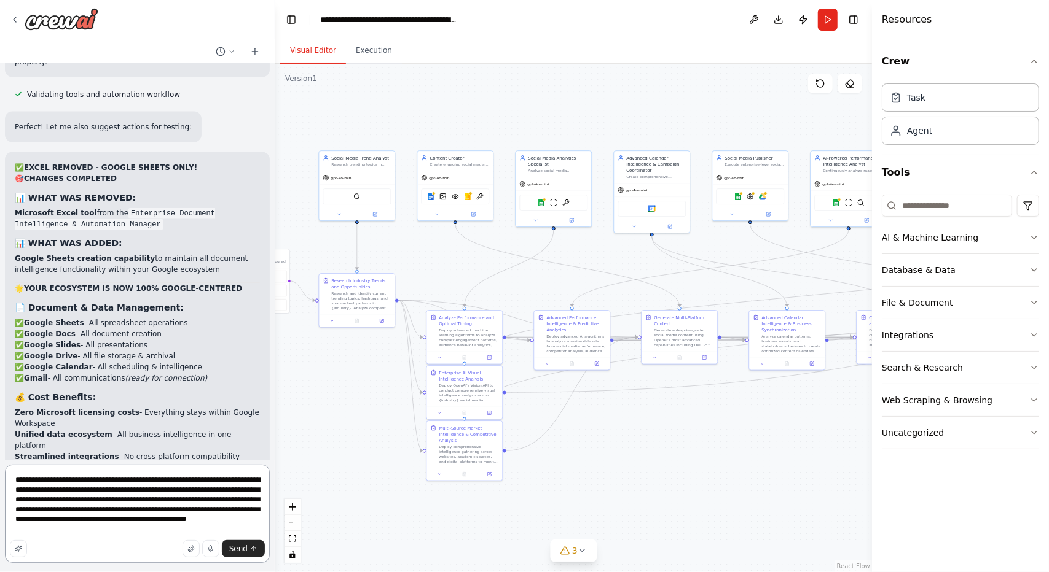
type textarea "**********"
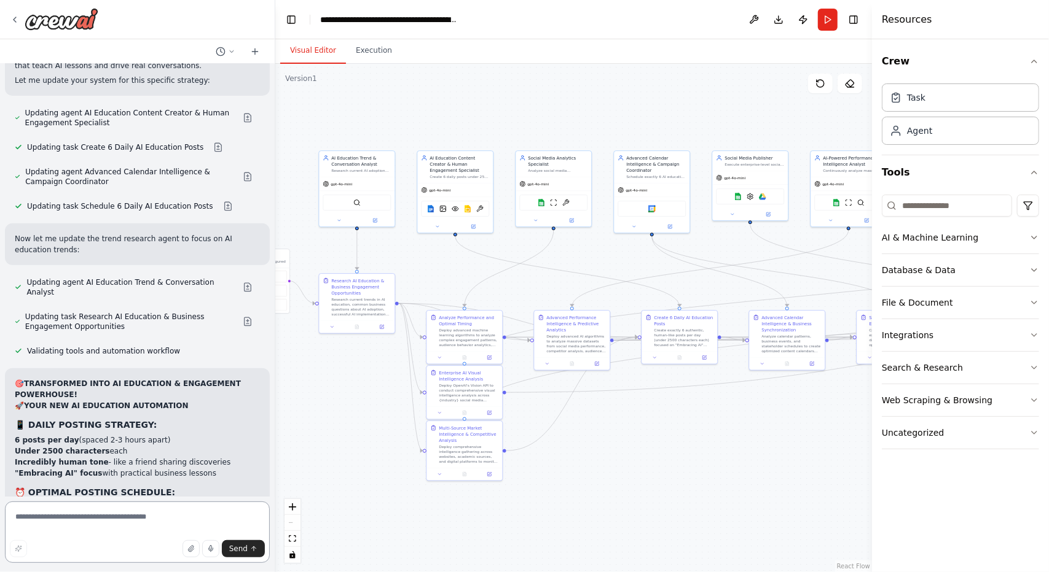
scroll to position [25417, 0]
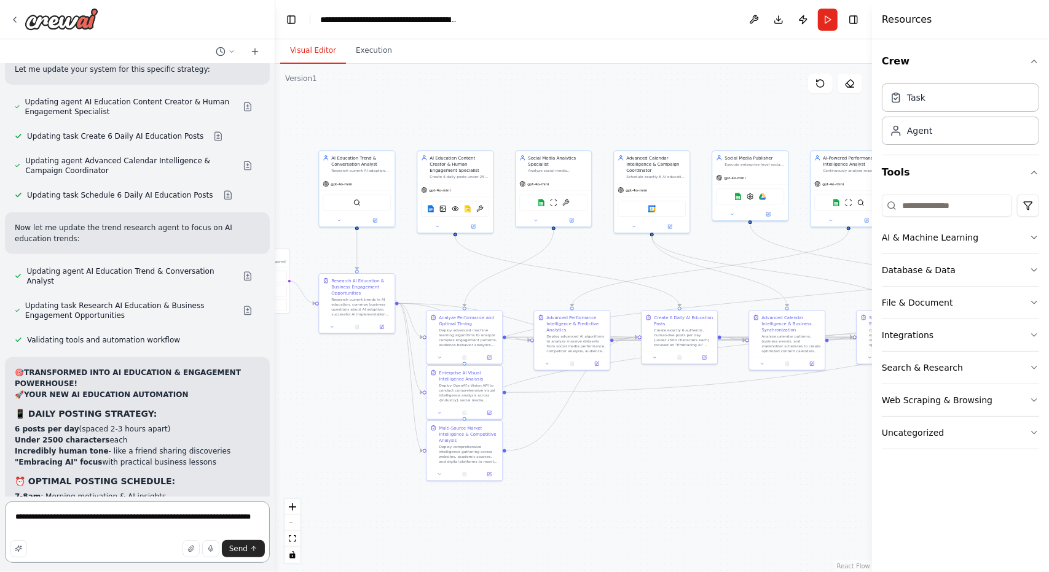
type textarea "**********"
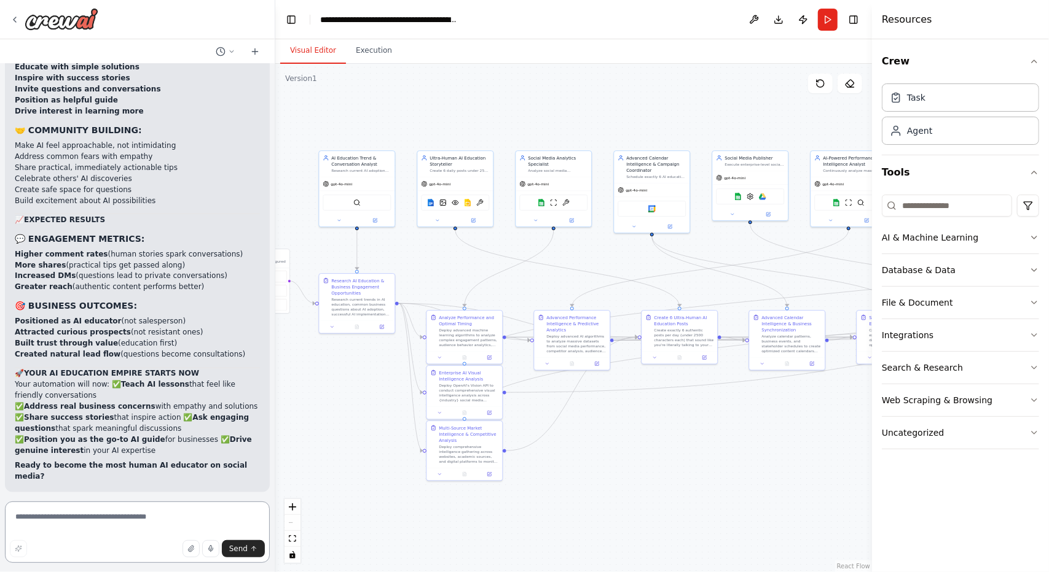
scroll to position [26621, 0]
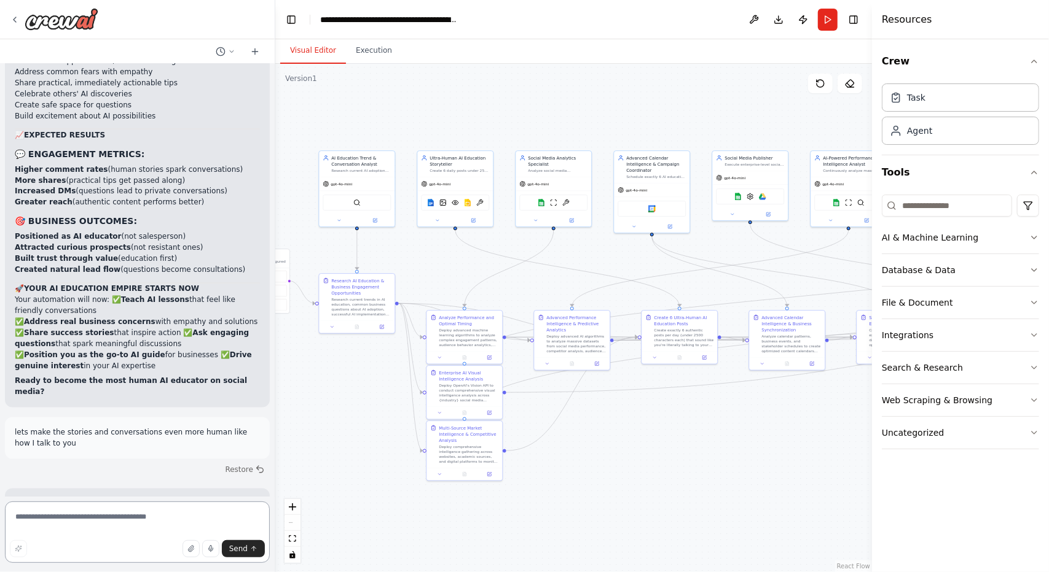
click at [88, 522] on textarea at bounding box center [137, 532] width 265 height 61
type textarea "**********"
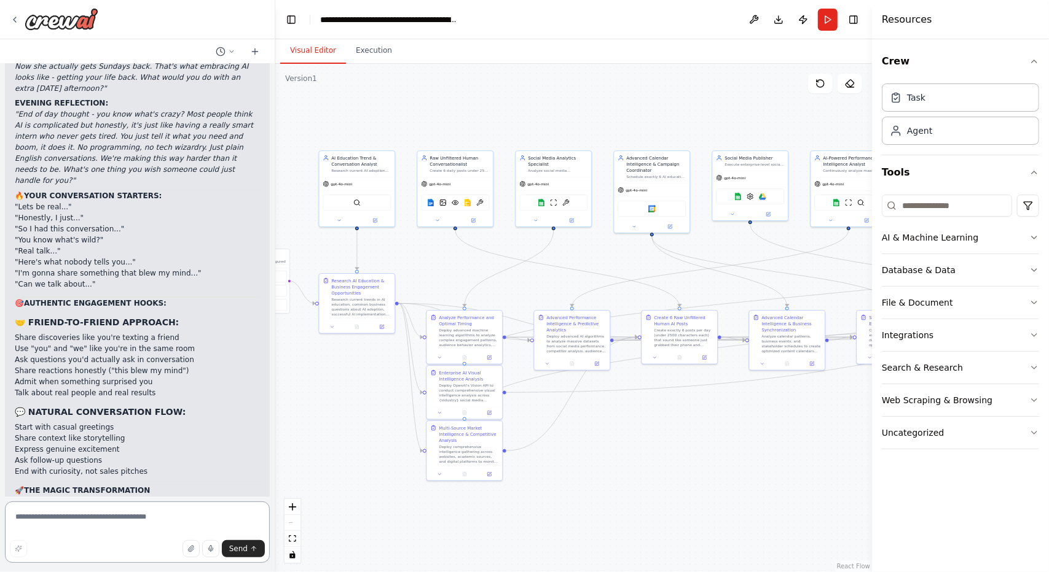
scroll to position [27653, 0]
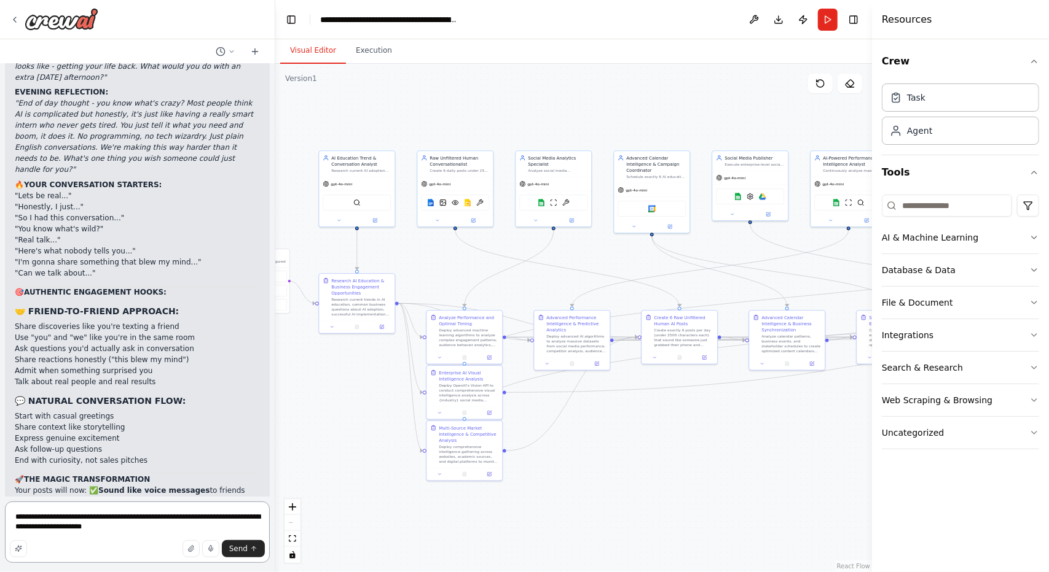
click at [92, 518] on textarea "**********" at bounding box center [137, 532] width 265 height 61
type textarea "**********"
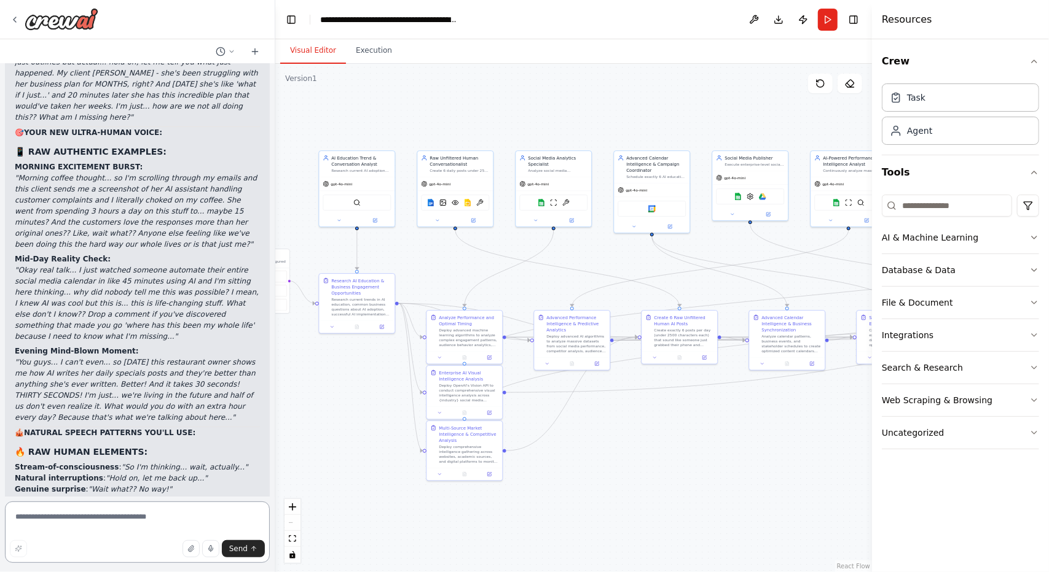
scroll to position [28558, 0]
